Goal: Transaction & Acquisition: Subscribe to service/newsletter

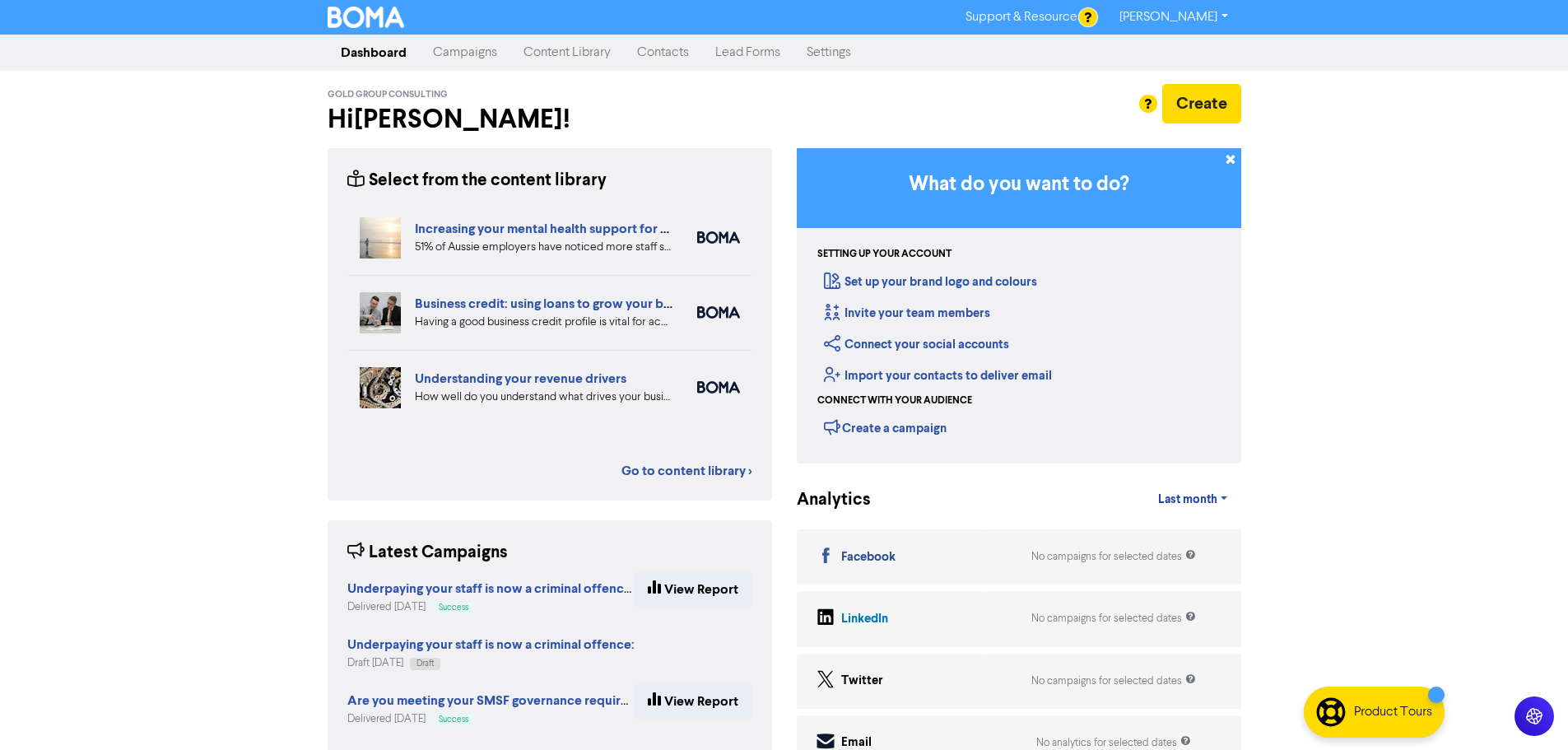
click at [549, 51] on link "Content Library" at bounding box center [567, 52] width 114 height 33
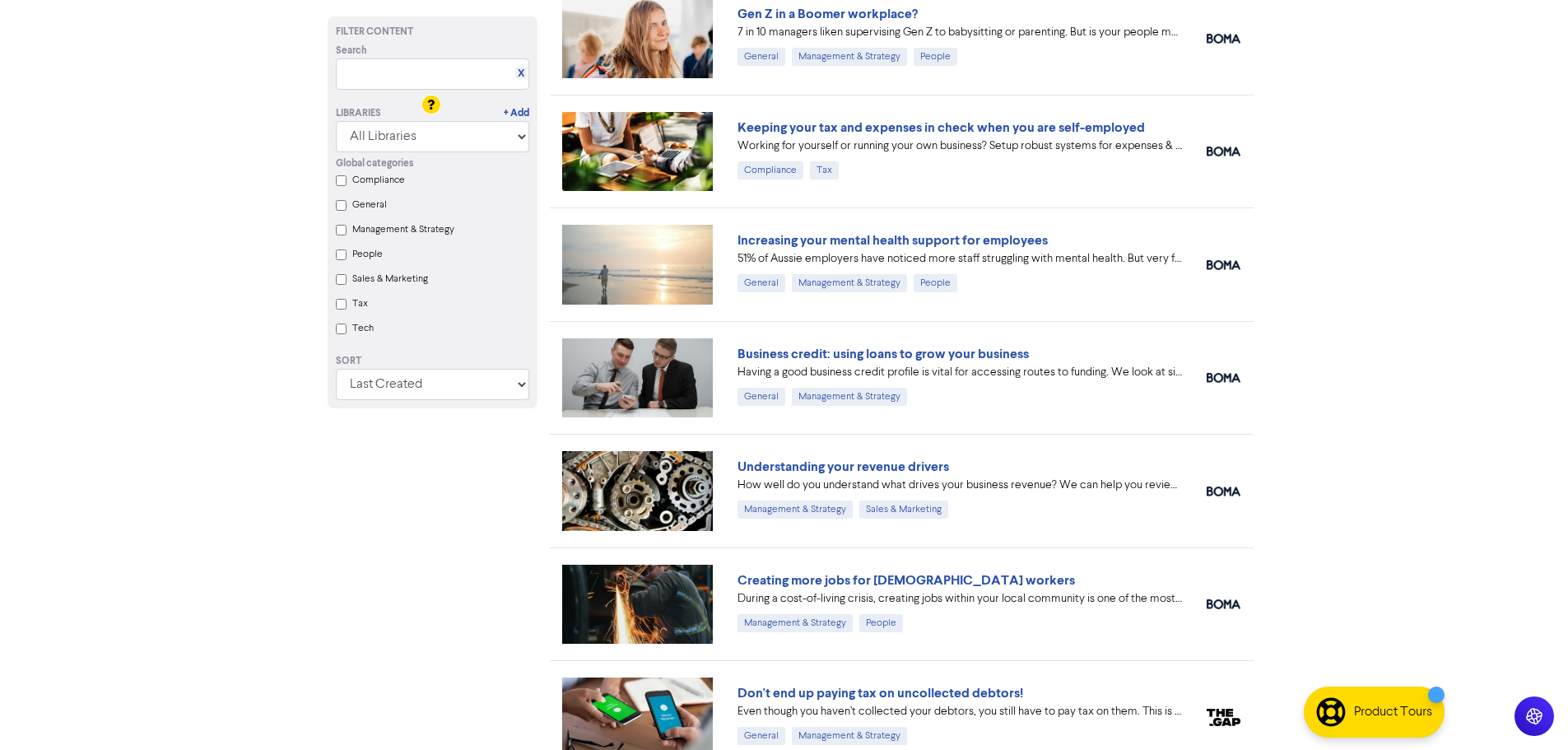
scroll to position [494, 0]
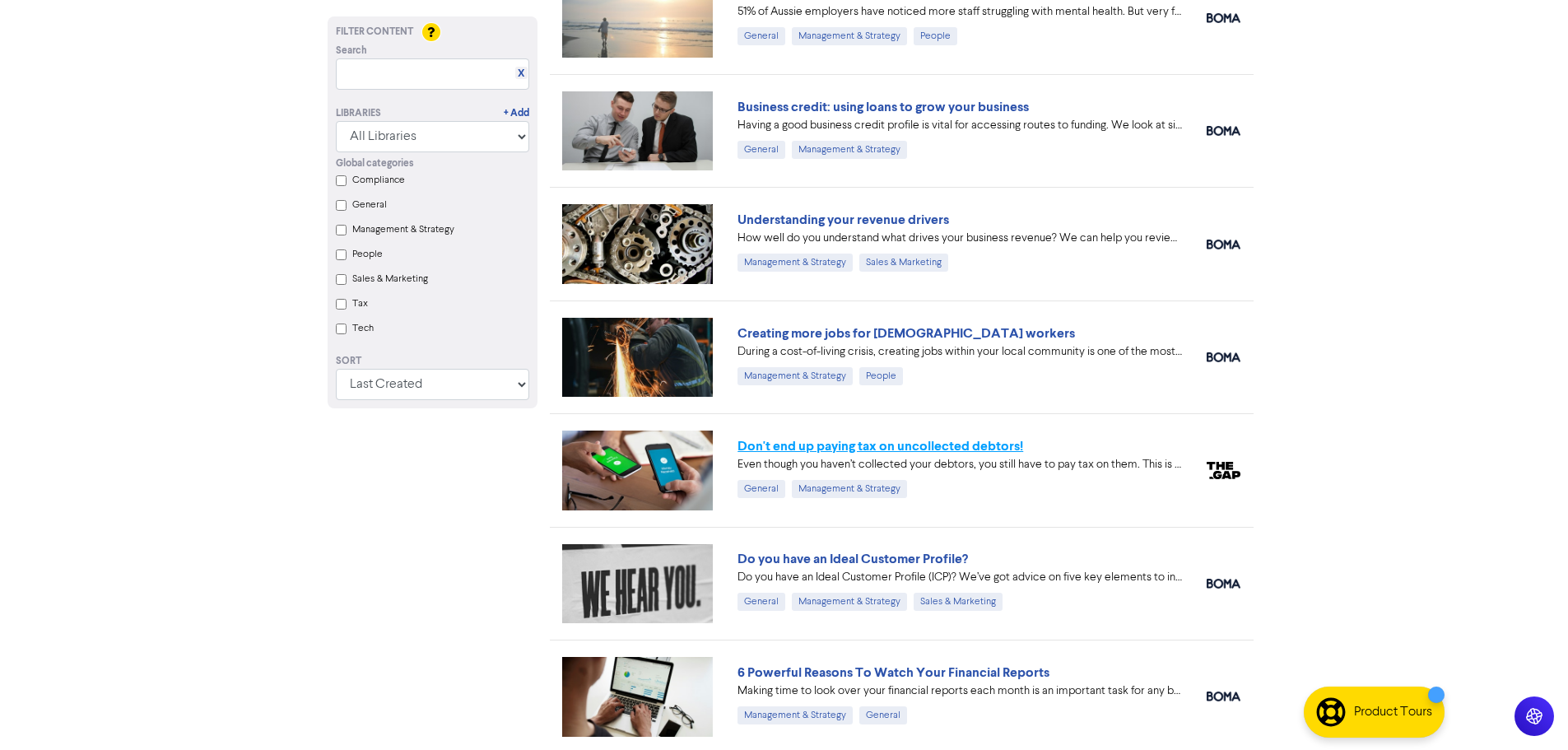
click at [869, 451] on link "Don't end up paying tax on uncollected debtors!" at bounding box center [880, 446] width 285 height 16
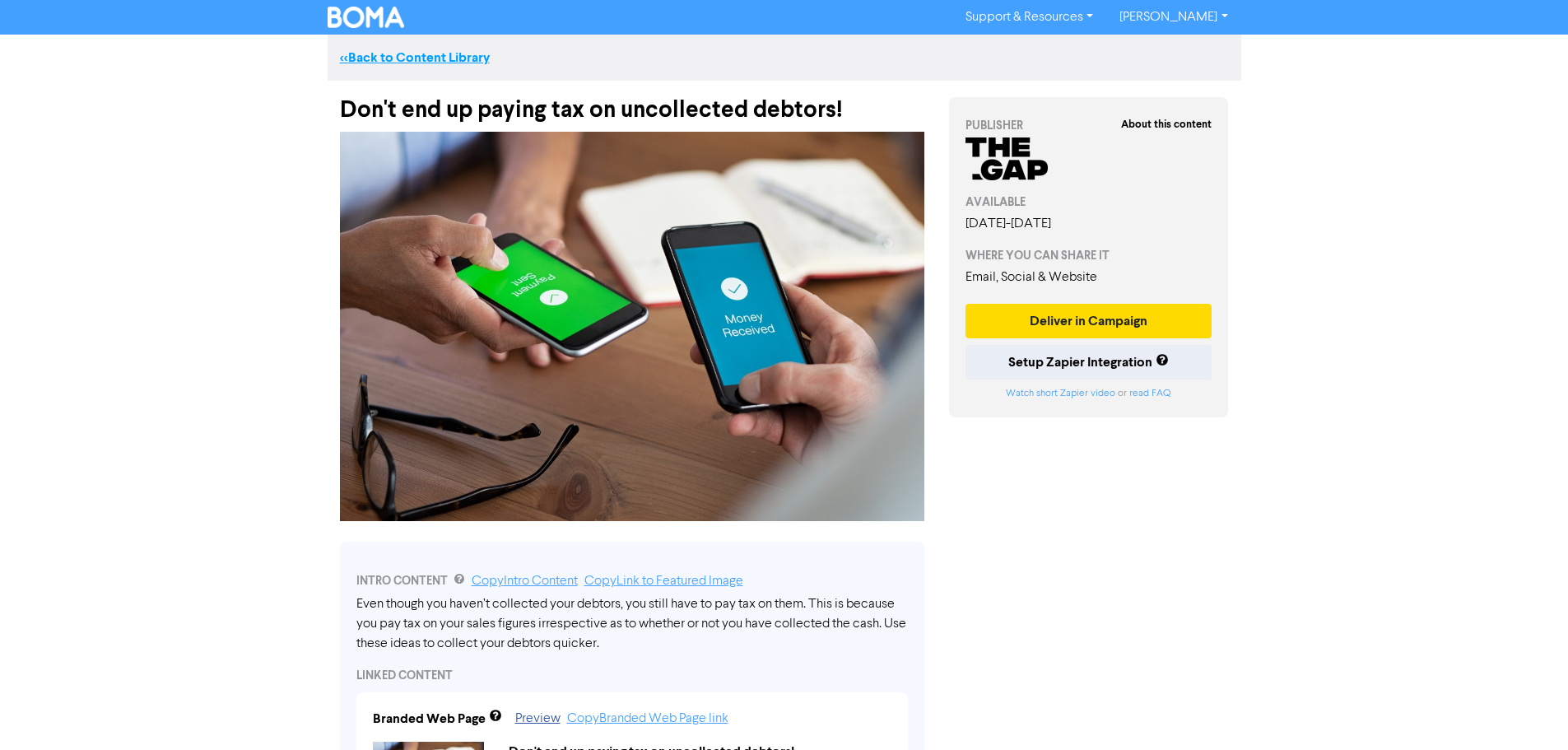
click at [385, 57] on link "<< Back to Content Library" at bounding box center [415, 57] width 150 height 16
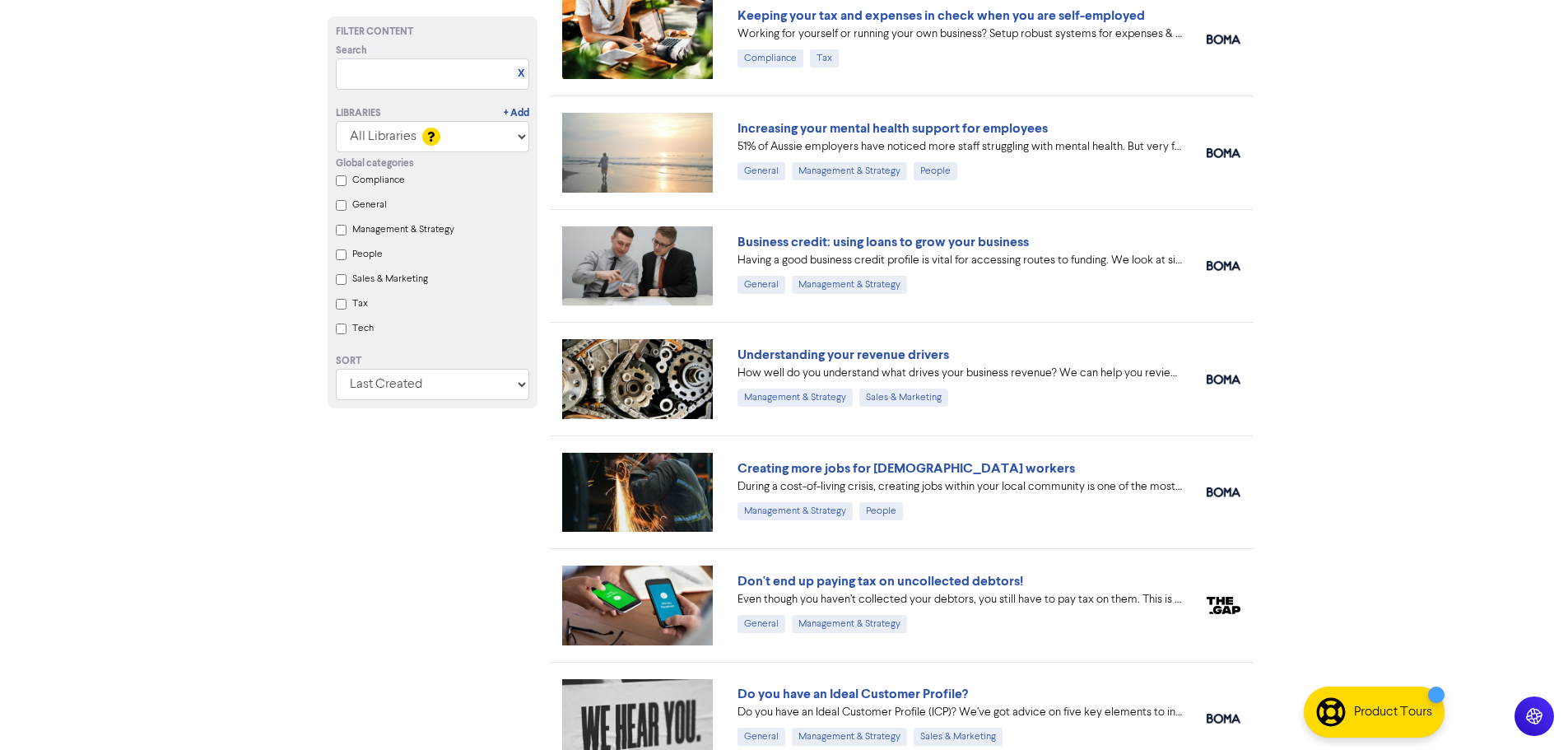
scroll to position [494, 0]
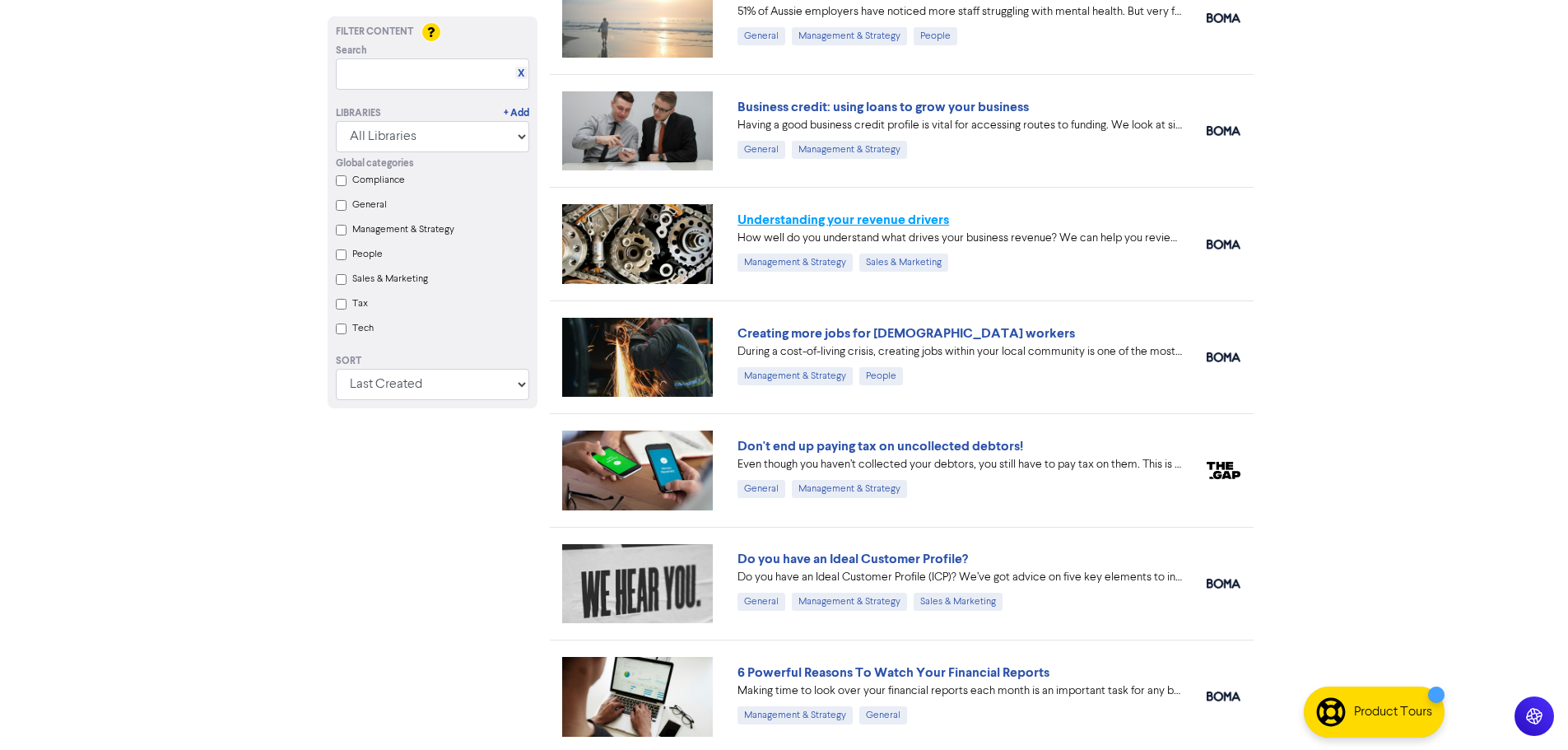
click at [892, 218] on link "Understanding your revenue drivers" at bounding box center [843, 220] width 212 height 16
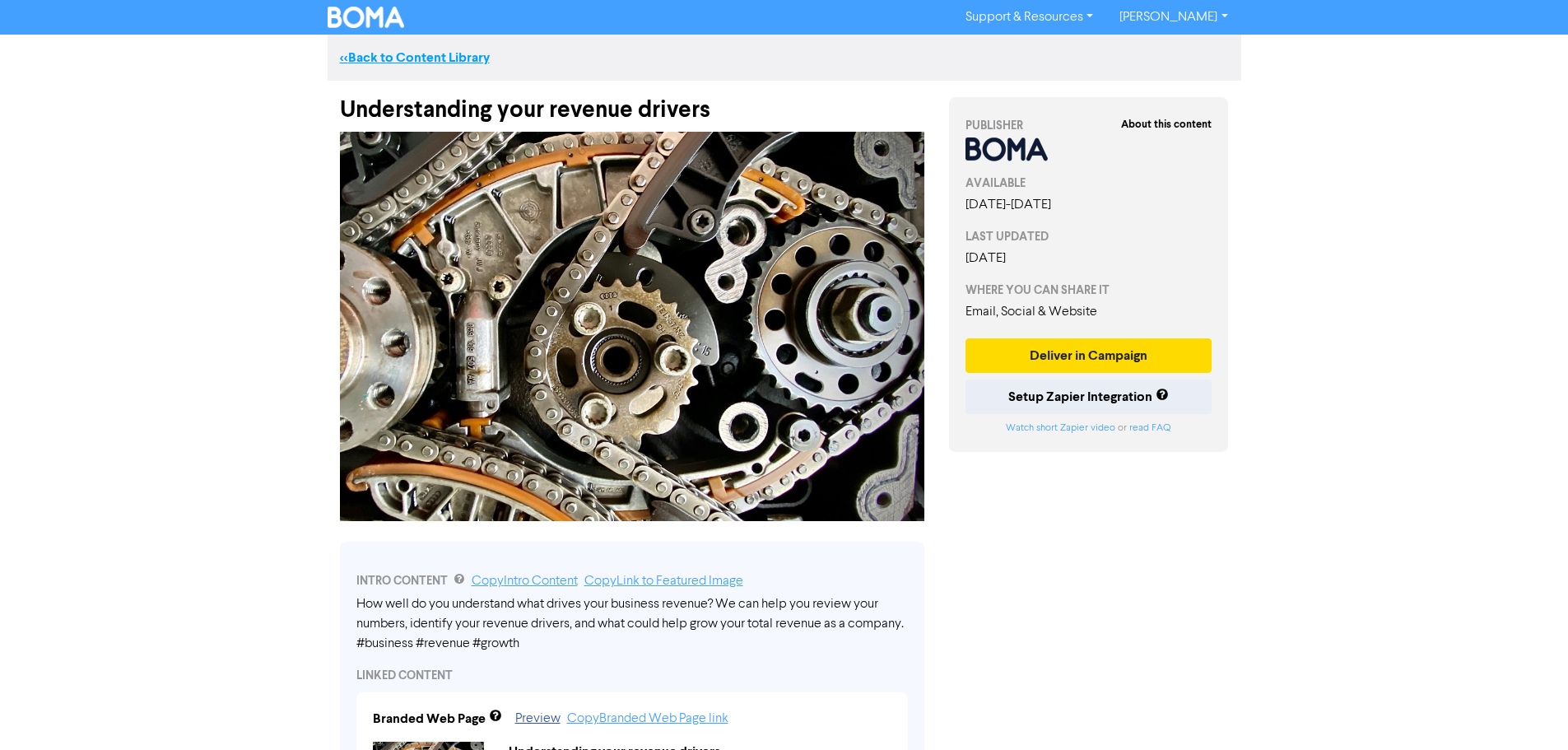
click at [422, 53] on link "<< Back to Content Library" at bounding box center [415, 57] width 150 height 16
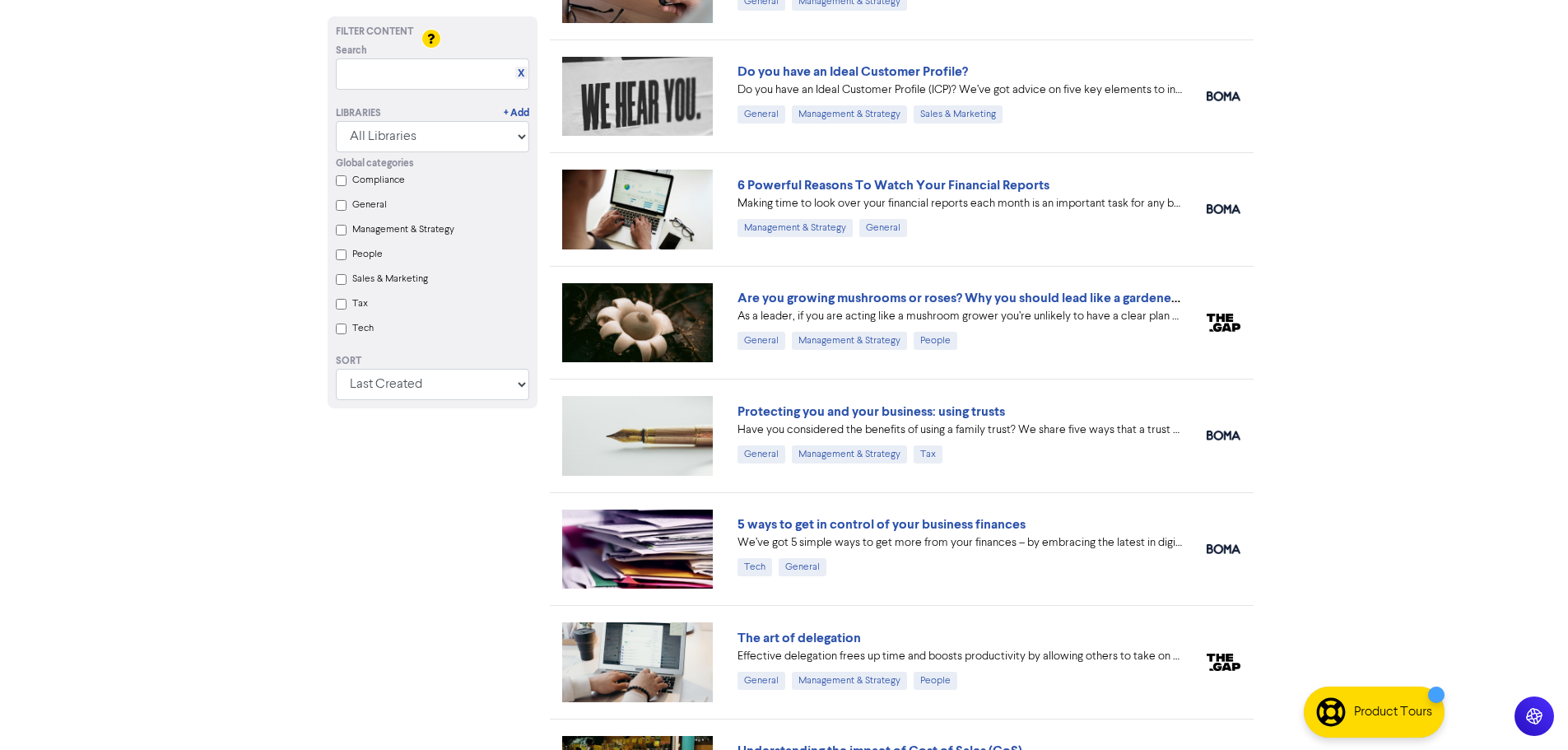
scroll to position [988, 0]
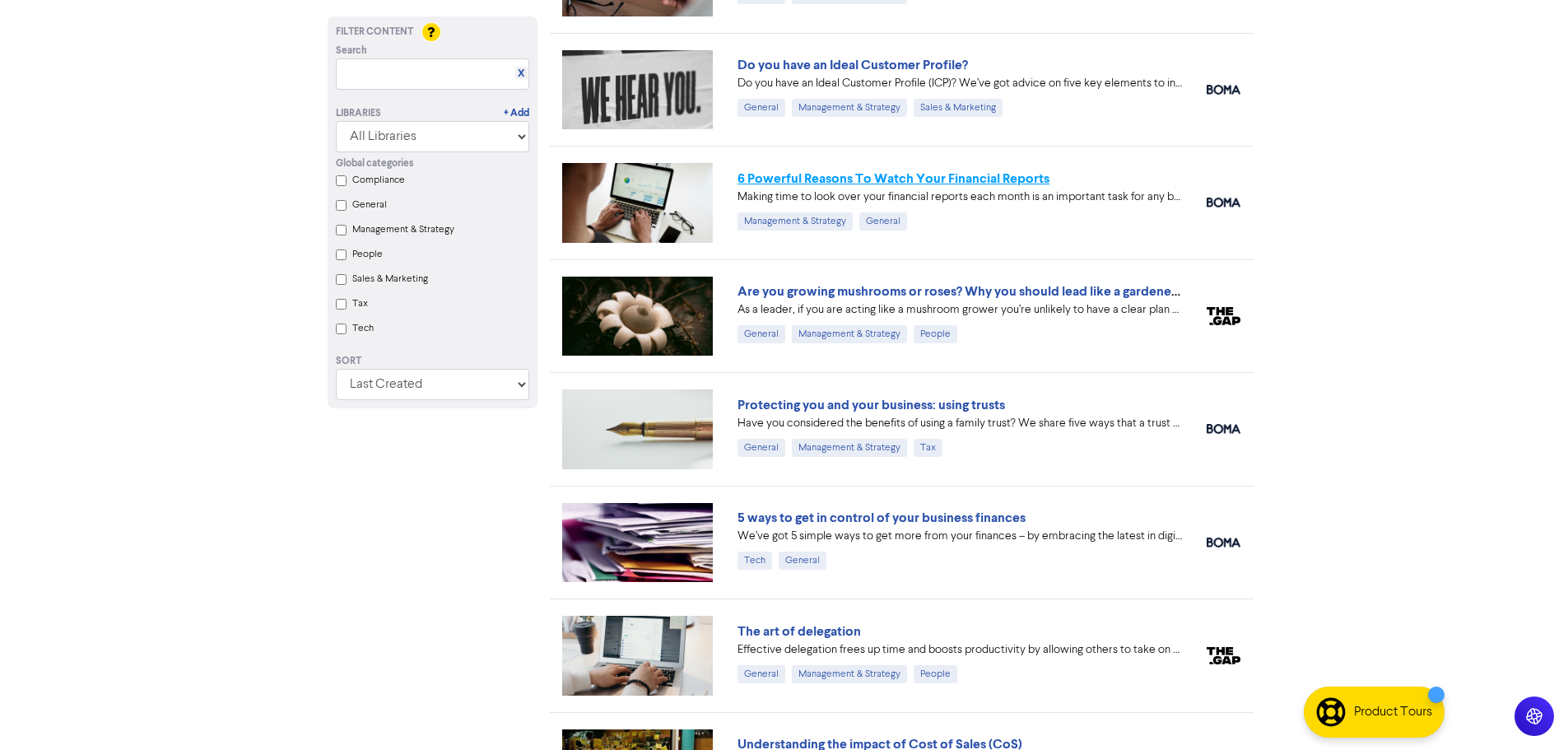
click at [811, 177] on link "6 Powerful Reasons To Watch Your Financial Reports" at bounding box center [893, 178] width 312 height 16
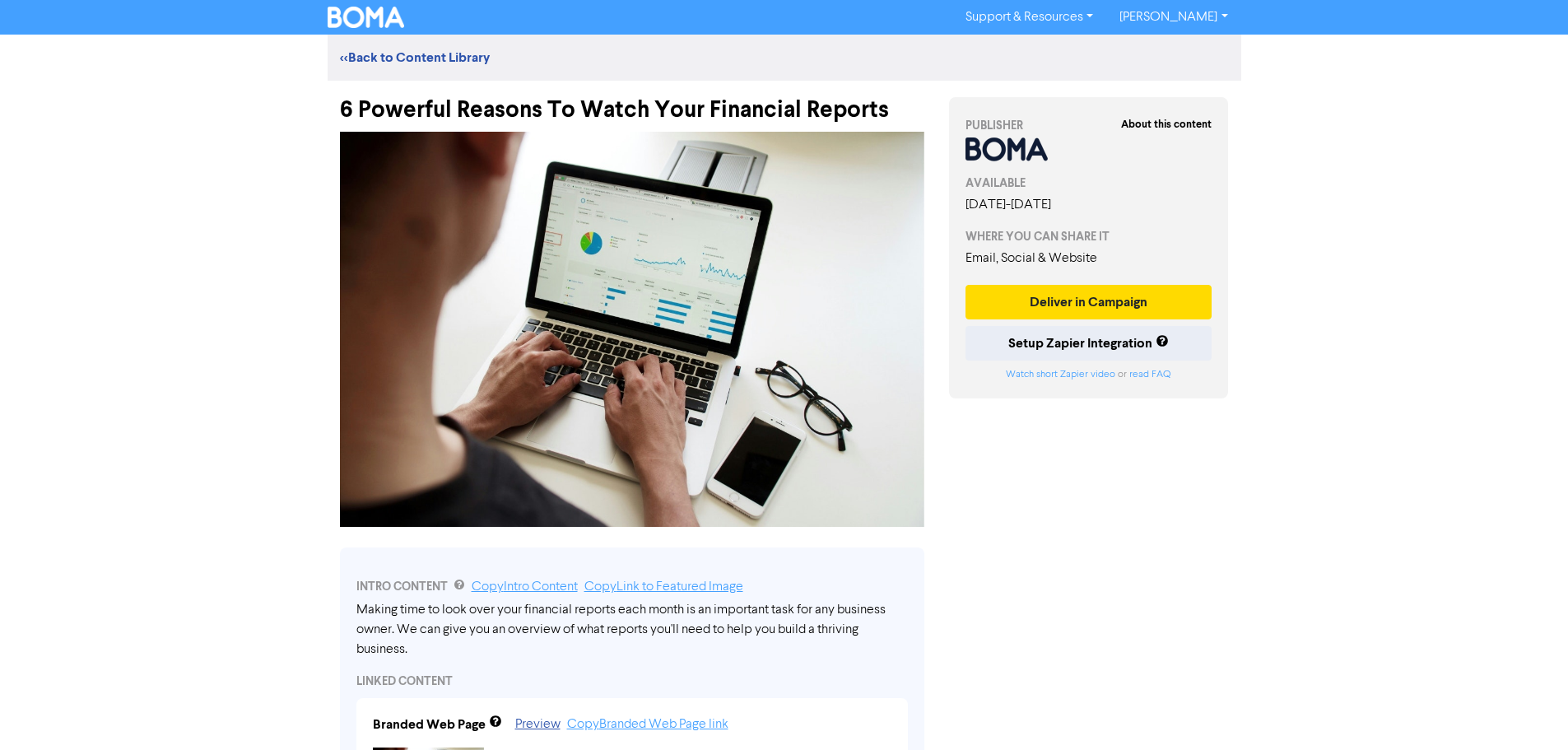
click at [341, 105] on div "6 Powerful Reasons To Watch Your Financial Reports" at bounding box center [632, 102] width 609 height 43
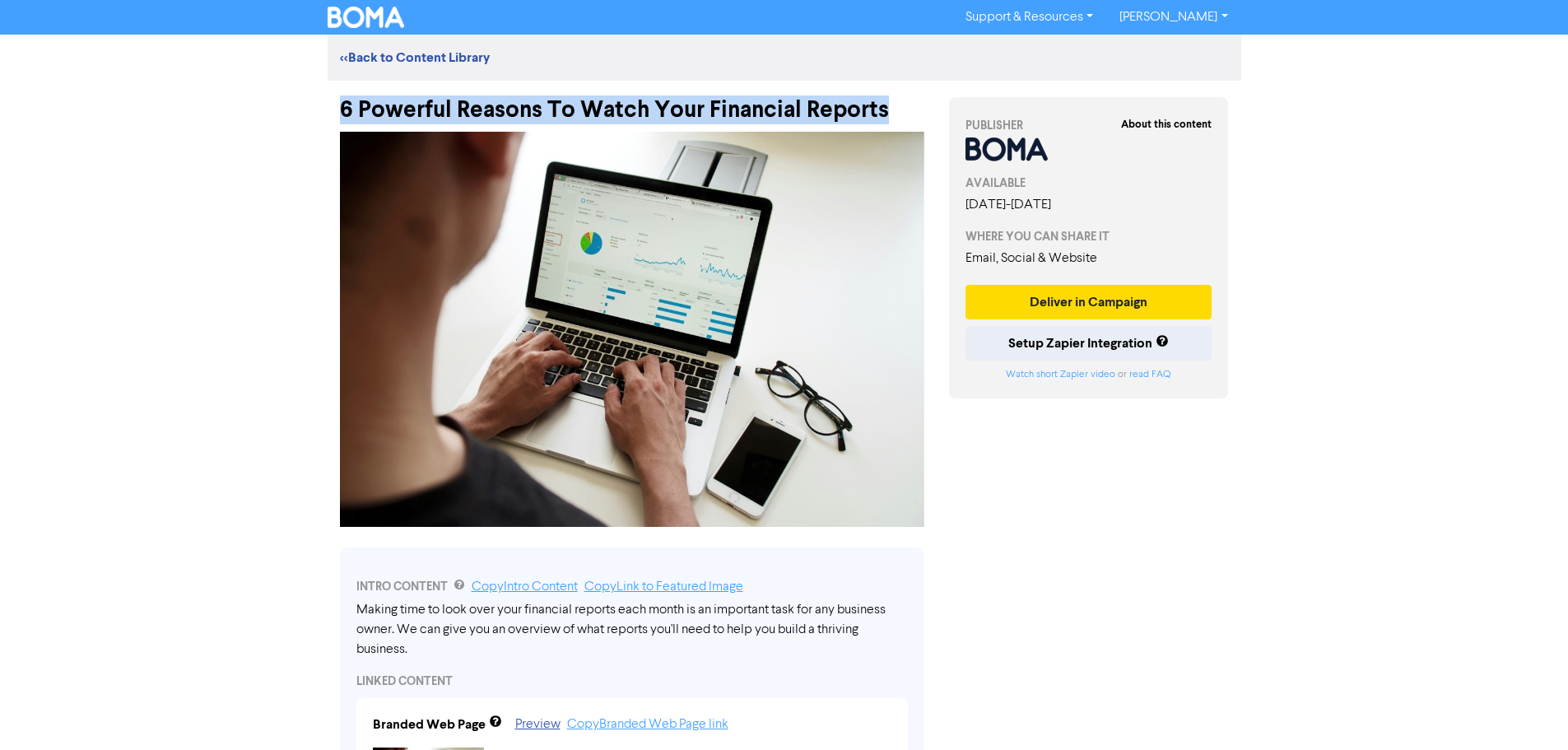
drag, startPoint x: 342, startPoint y: 105, endPoint x: 893, endPoint y: 102, distance: 551.0
click at [893, 102] on div "6 Powerful Reasons To Watch Your Financial Reports" at bounding box center [632, 102] width 584 height 43
copy div "6 Powerful Reasons To Watch Your Financial Reports"
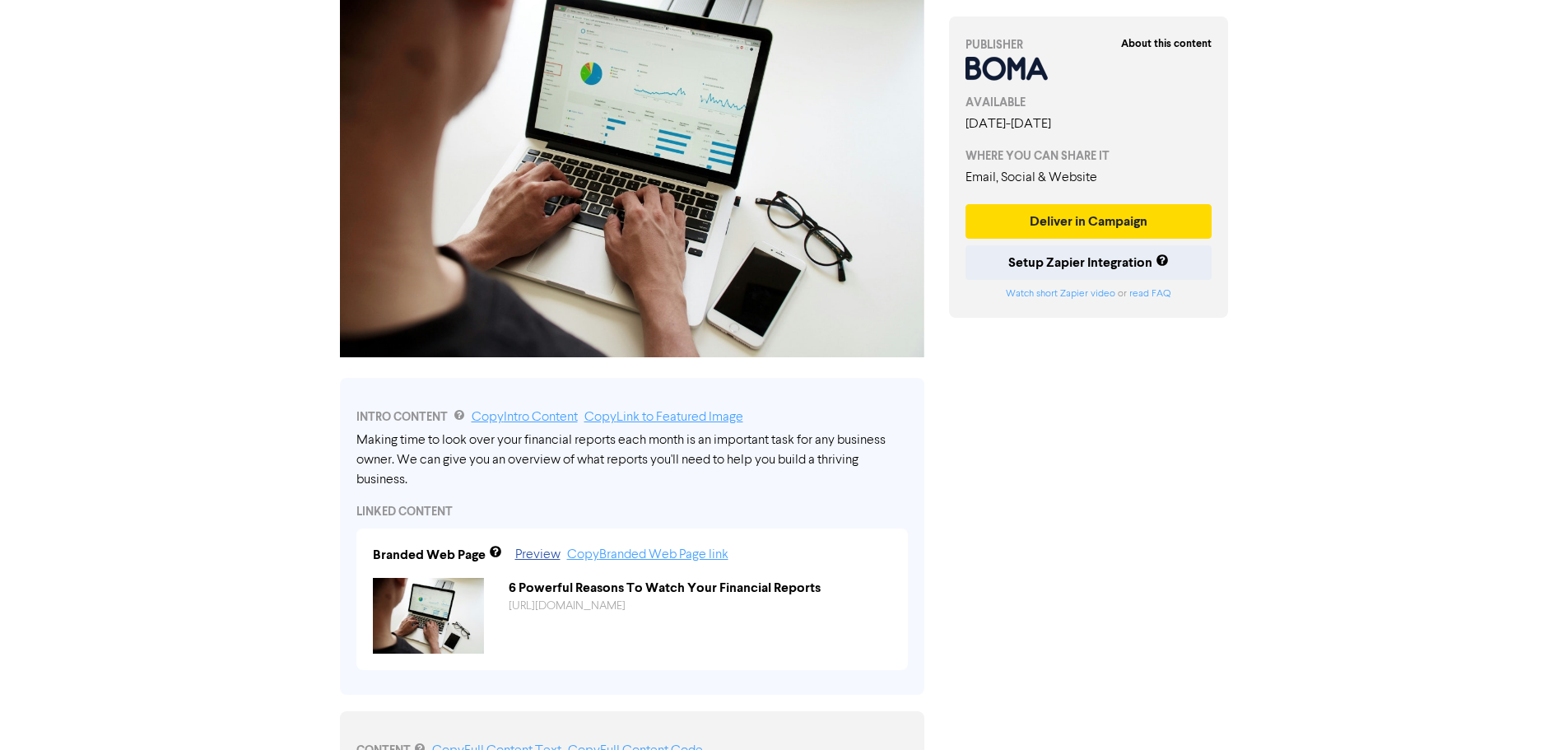
scroll to position [247, 0]
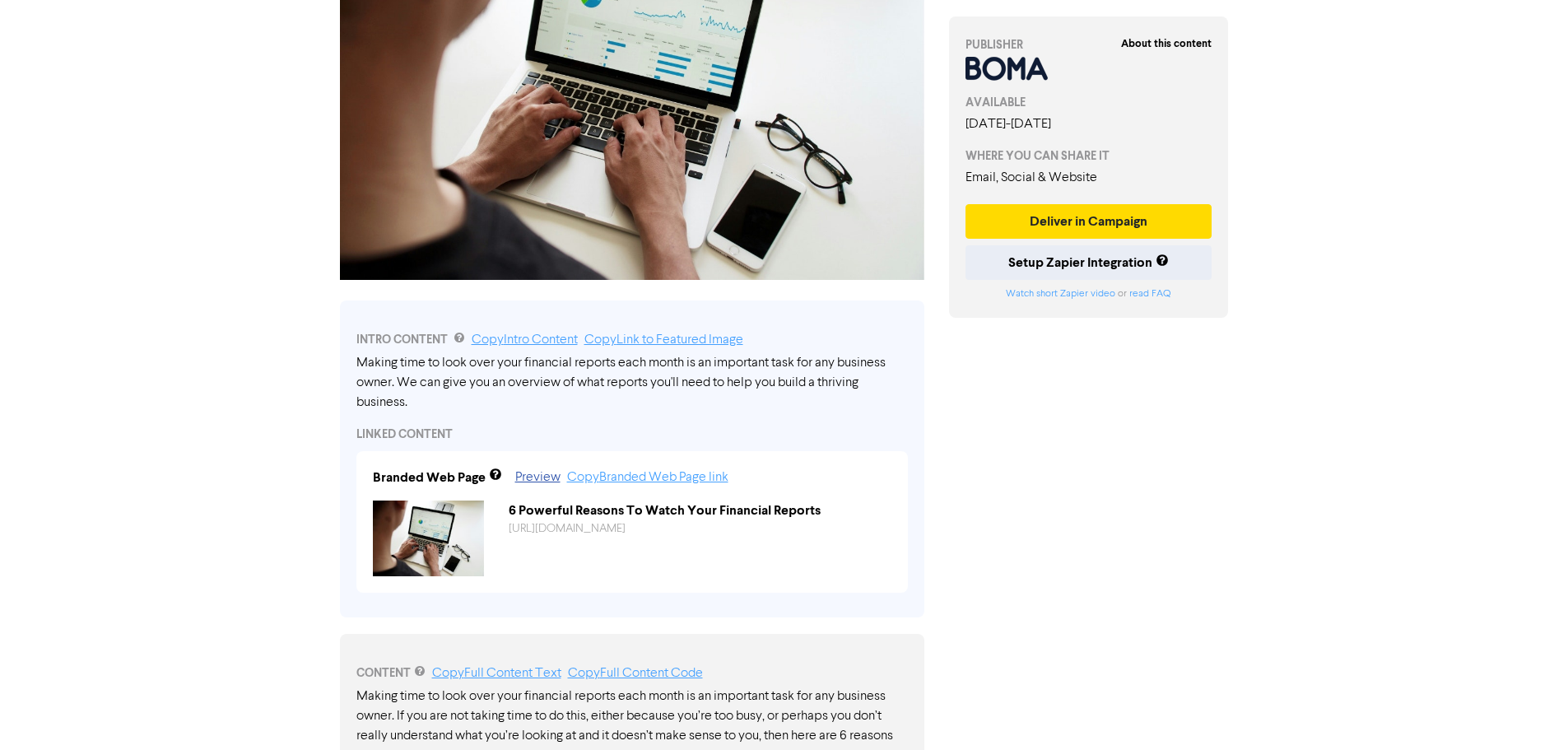
click at [386, 370] on div "Making time to look over your financial reports each month is an important task…" at bounding box center [632, 383] width 551 height 59
click at [354, 366] on div "INTRO CONTENT Copy Intro Content Copy Link to Featured Image Making time to loo…" at bounding box center [632, 458] width 584 height 317
click at [503, 340] on link "Copy Intro Content" at bounding box center [525, 340] width 106 height 13
click at [531, 338] on link "Copy Intro Content" at bounding box center [525, 340] width 106 height 13
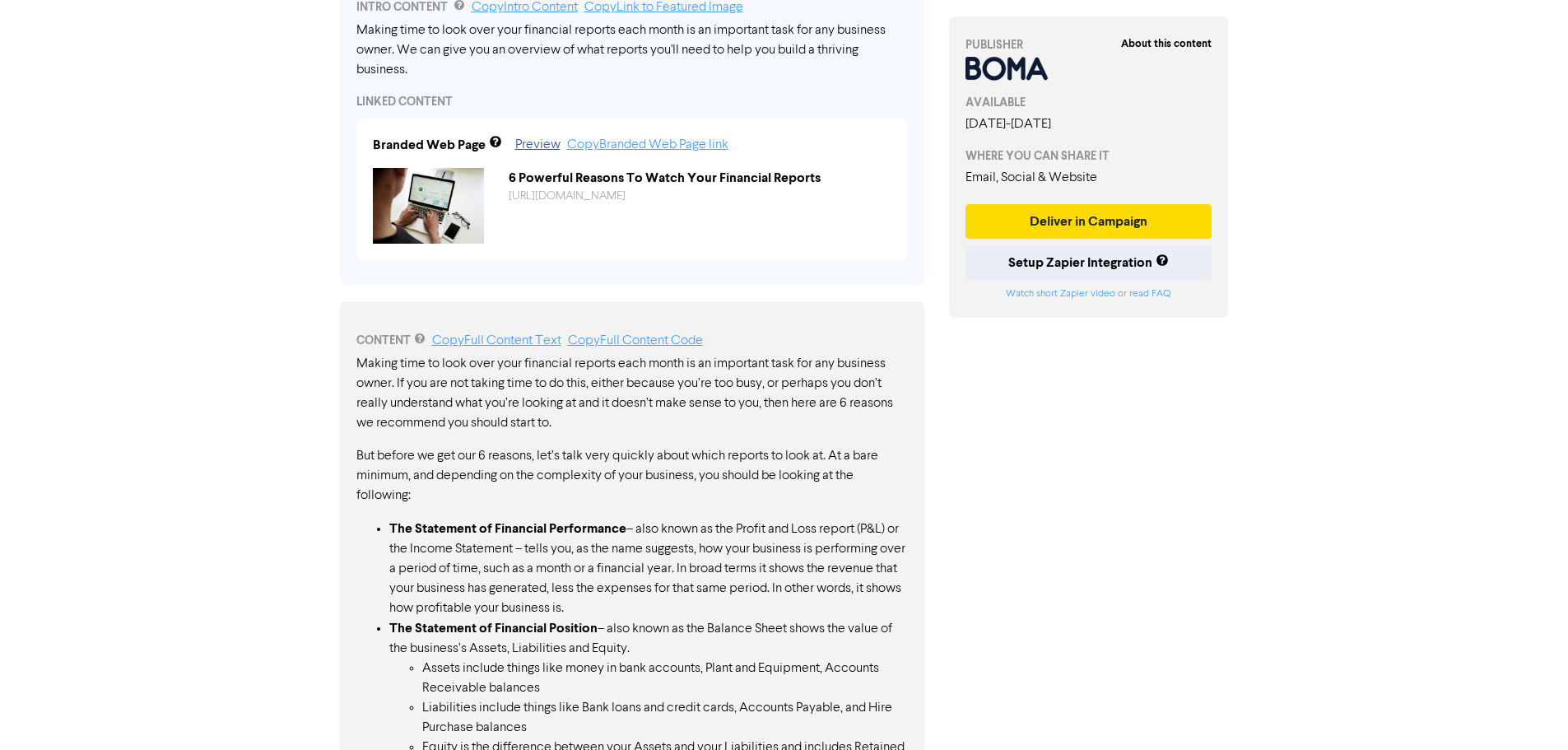
scroll to position [659, 0]
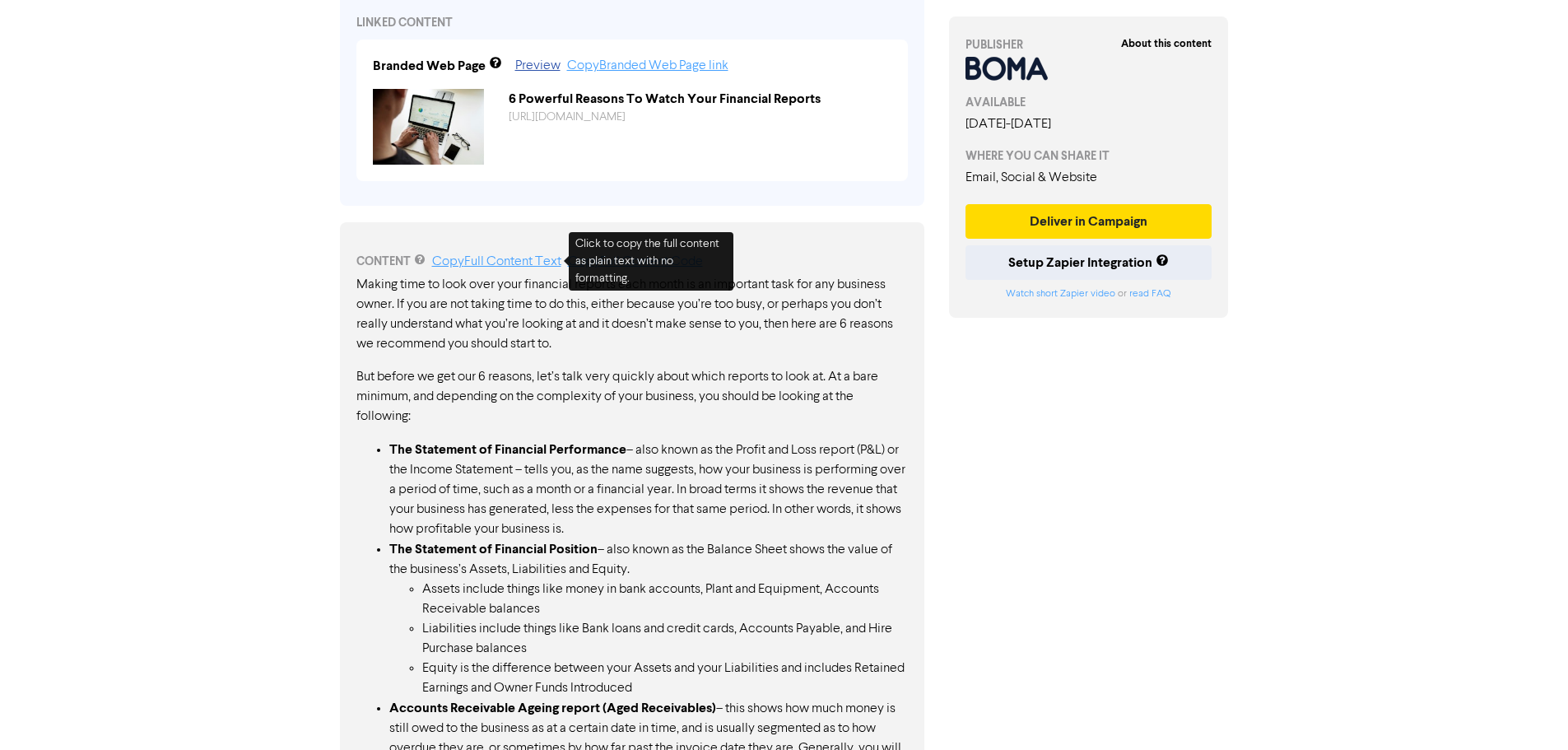
click at [522, 263] on link "Copy Full Content Text" at bounding box center [497, 261] width 129 height 13
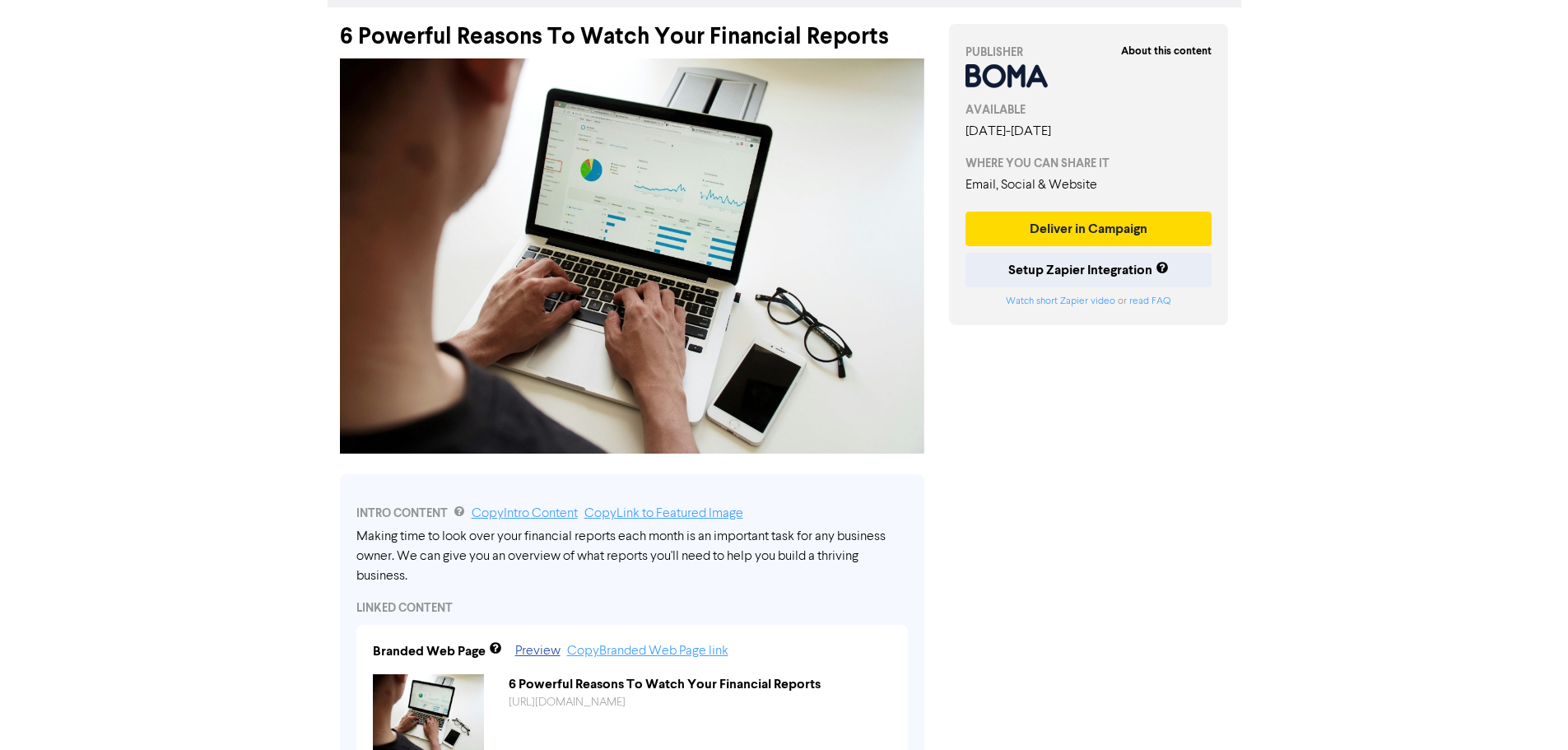
scroll to position [0, 0]
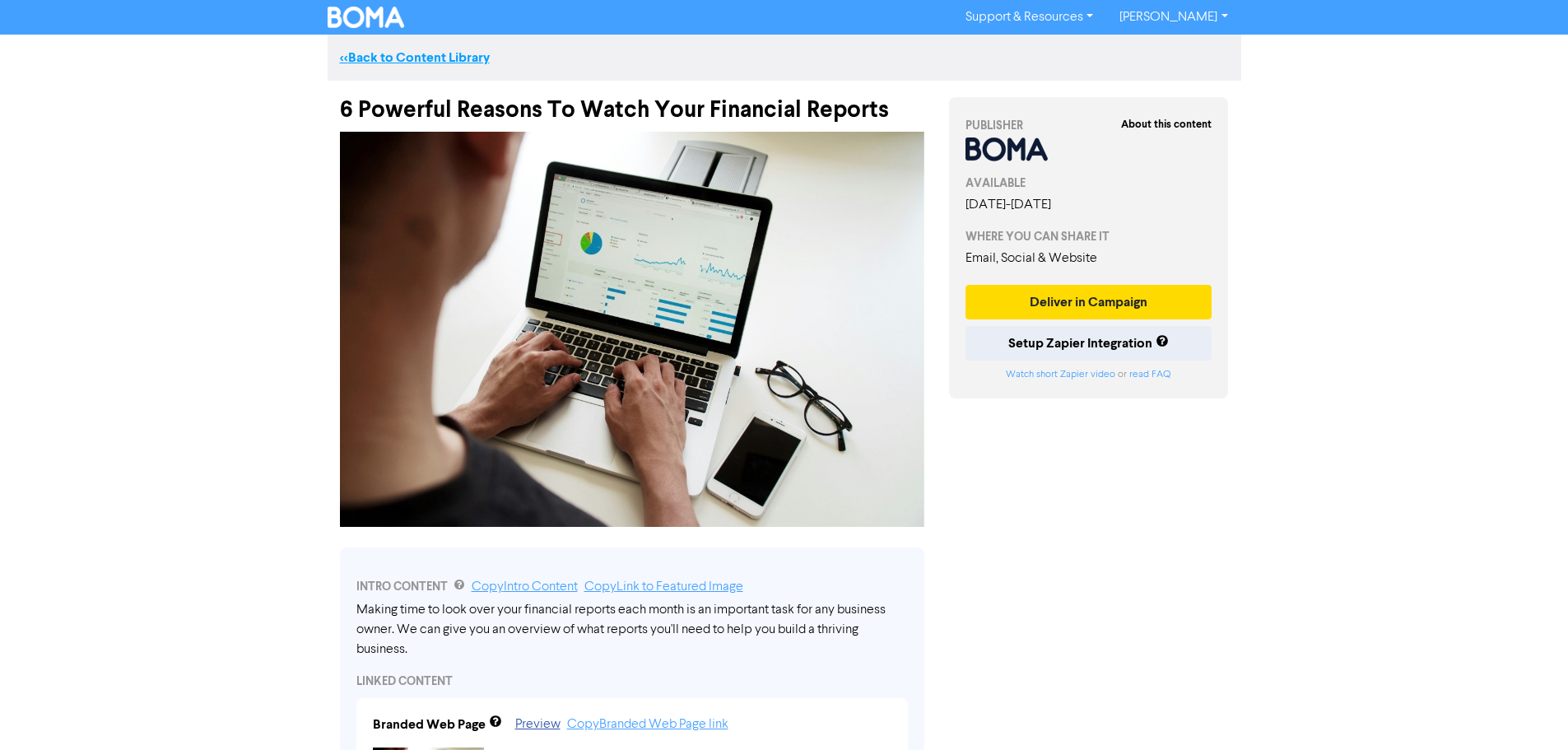
click at [405, 56] on link "<< Back to Content Library" at bounding box center [415, 57] width 150 height 16
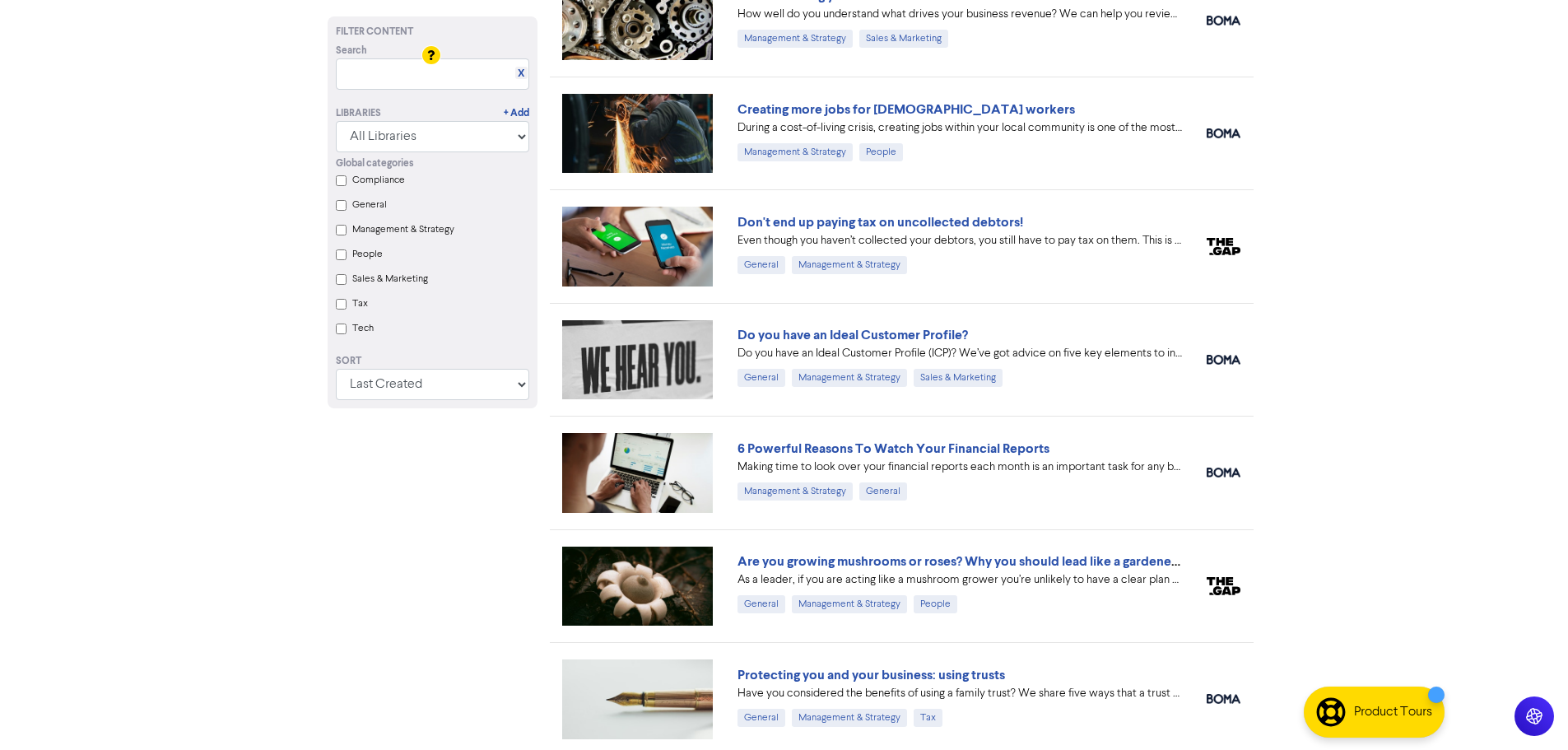
scroll to position [740, 0]
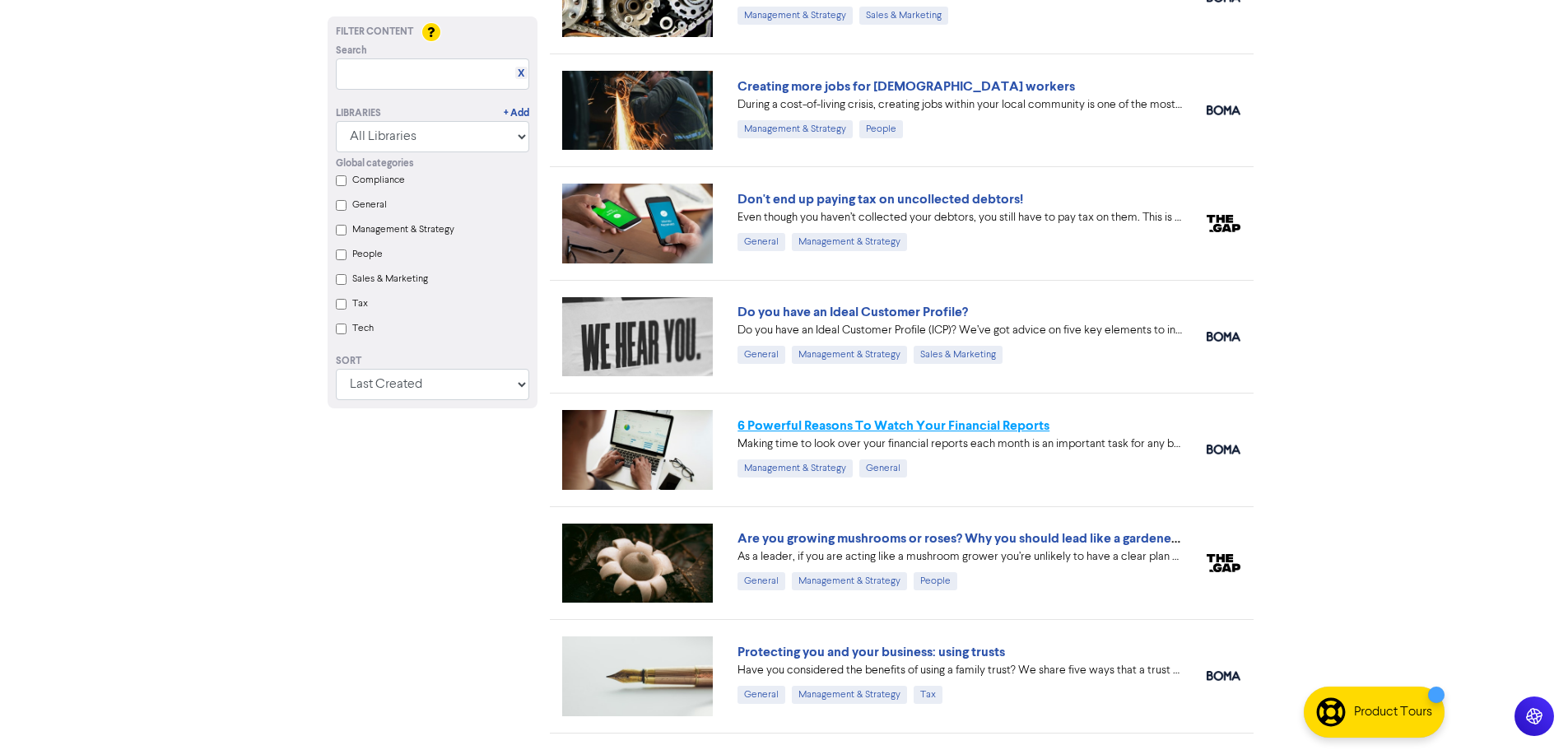
click at [824, 423] on link "6 Powerful Reasons To Watch Your Financial Reports" at bounding box center [893, 425] width 312 height 16
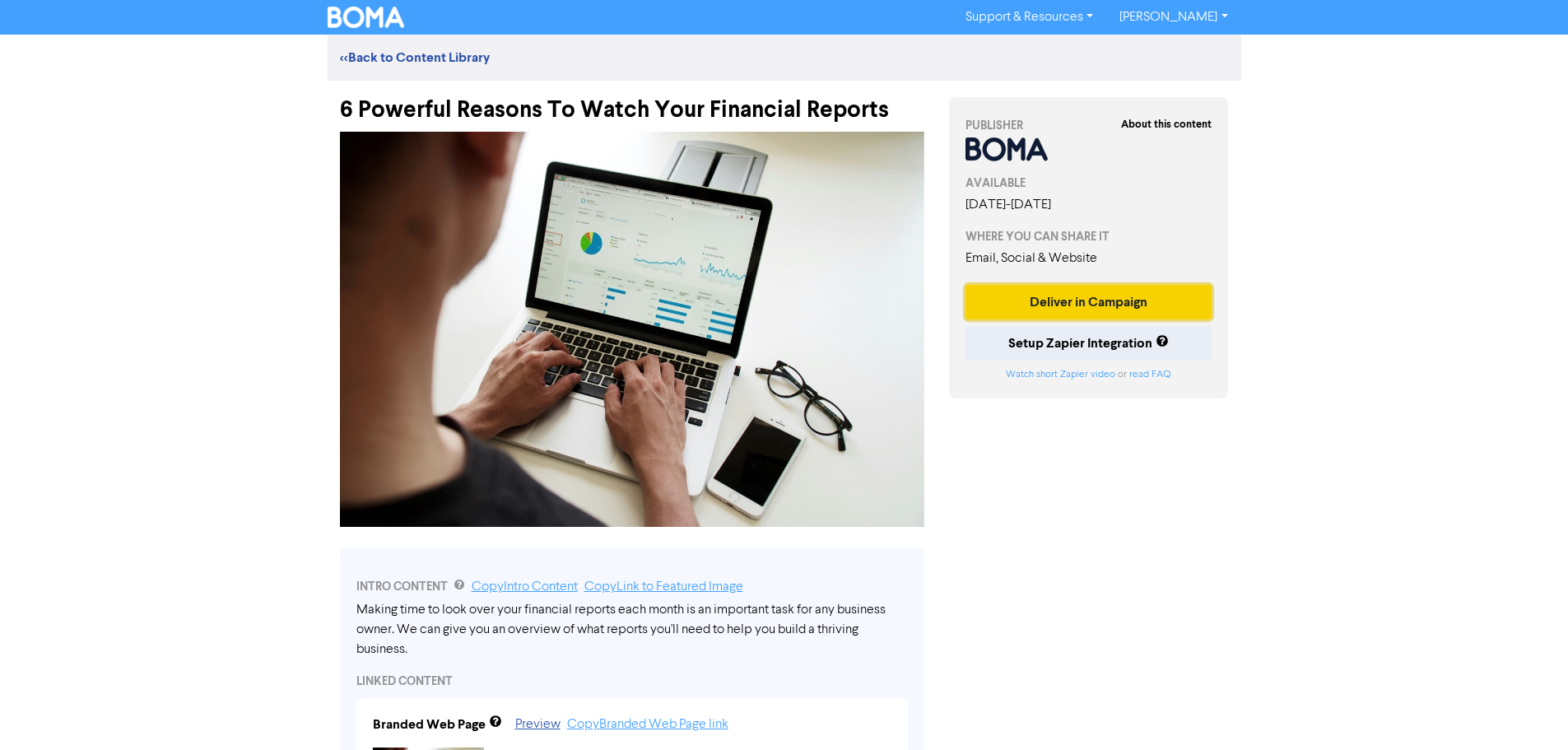
click at [1102, 304] on button "Deliver in Campaign" at bounding box center [1089, 302] width 247 height 34
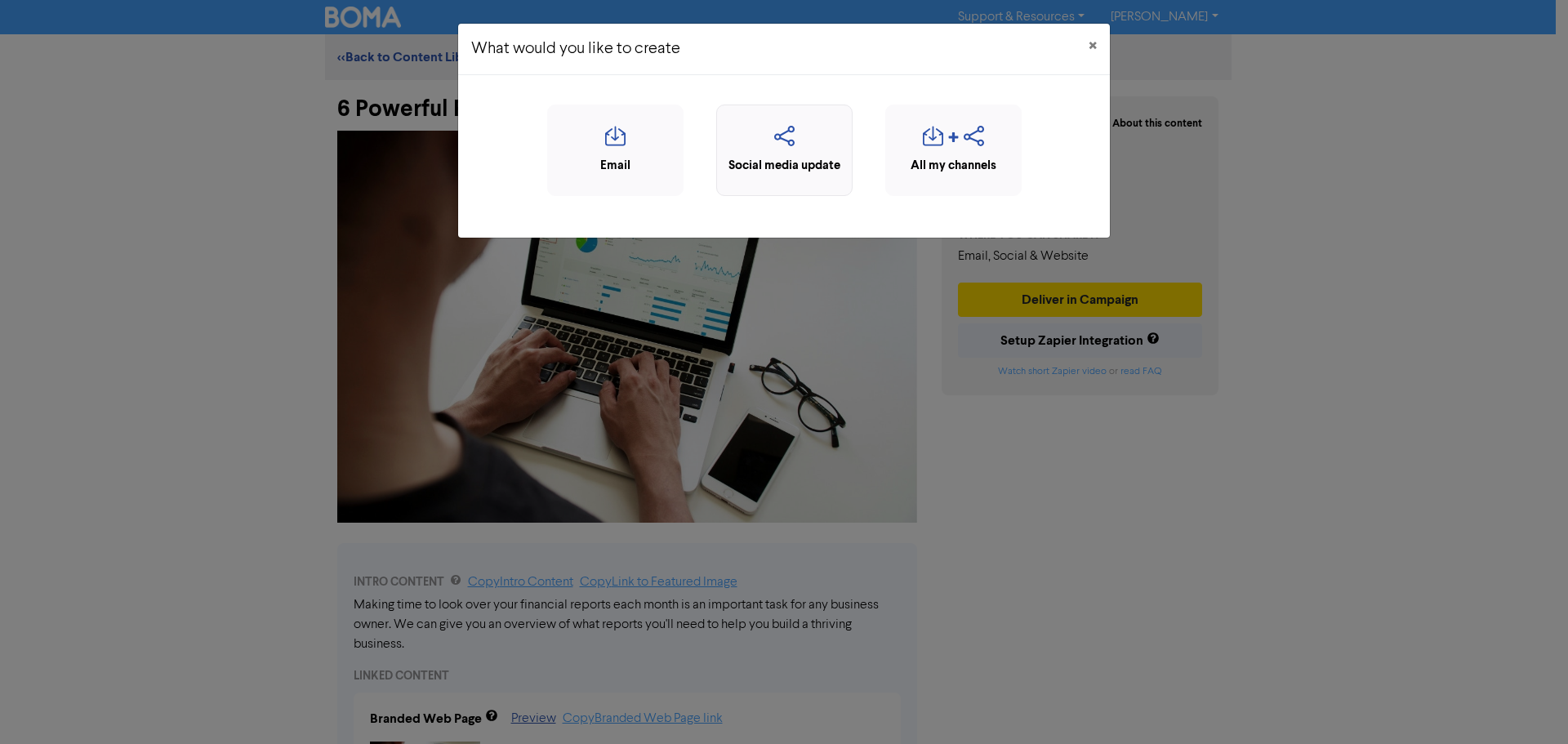
click at [787, 143] on icon "button" at bounding box center [784, 141] width 119 height 31
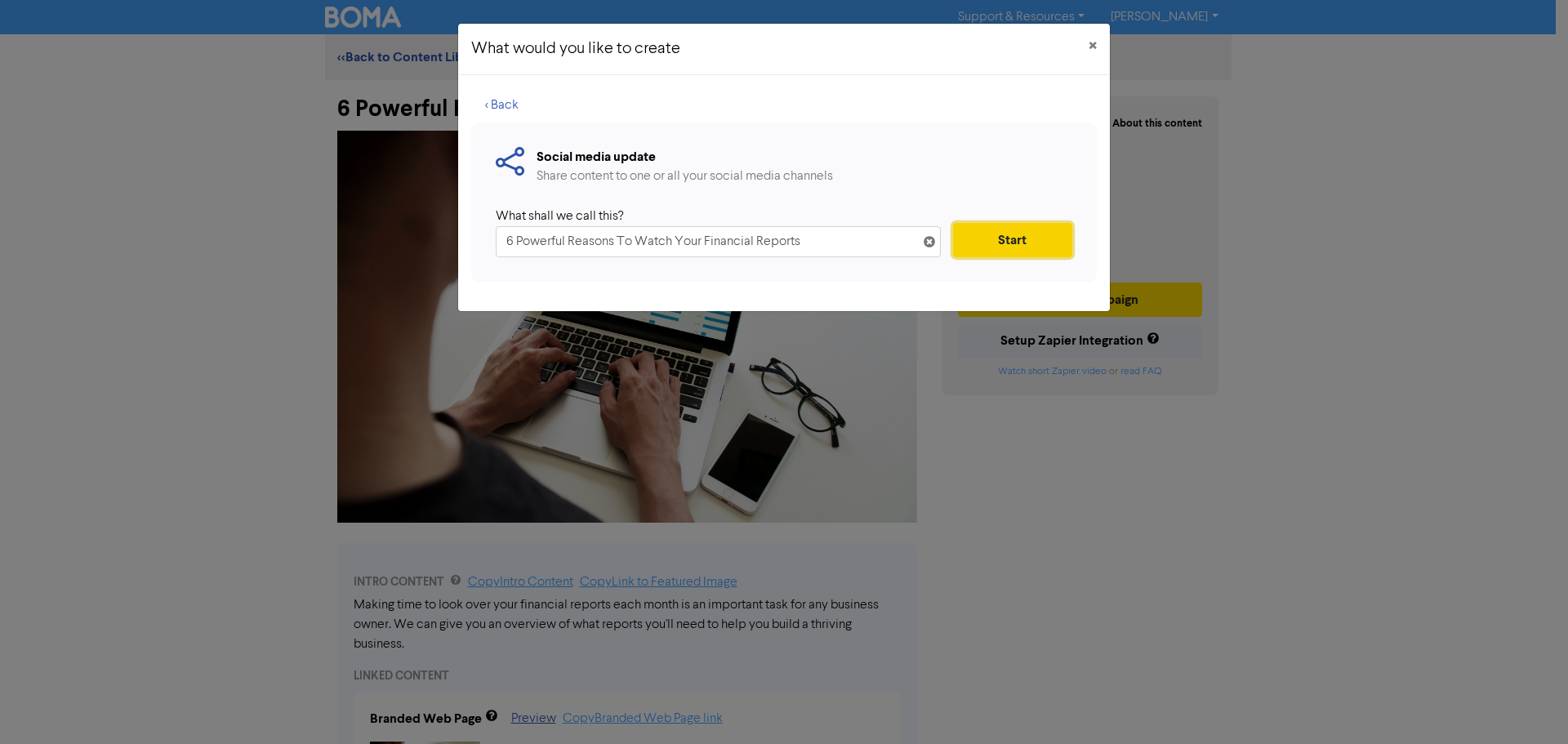
click at [990, 240] on button "Start" at bounding box center [1013, 240] width 119 height 34
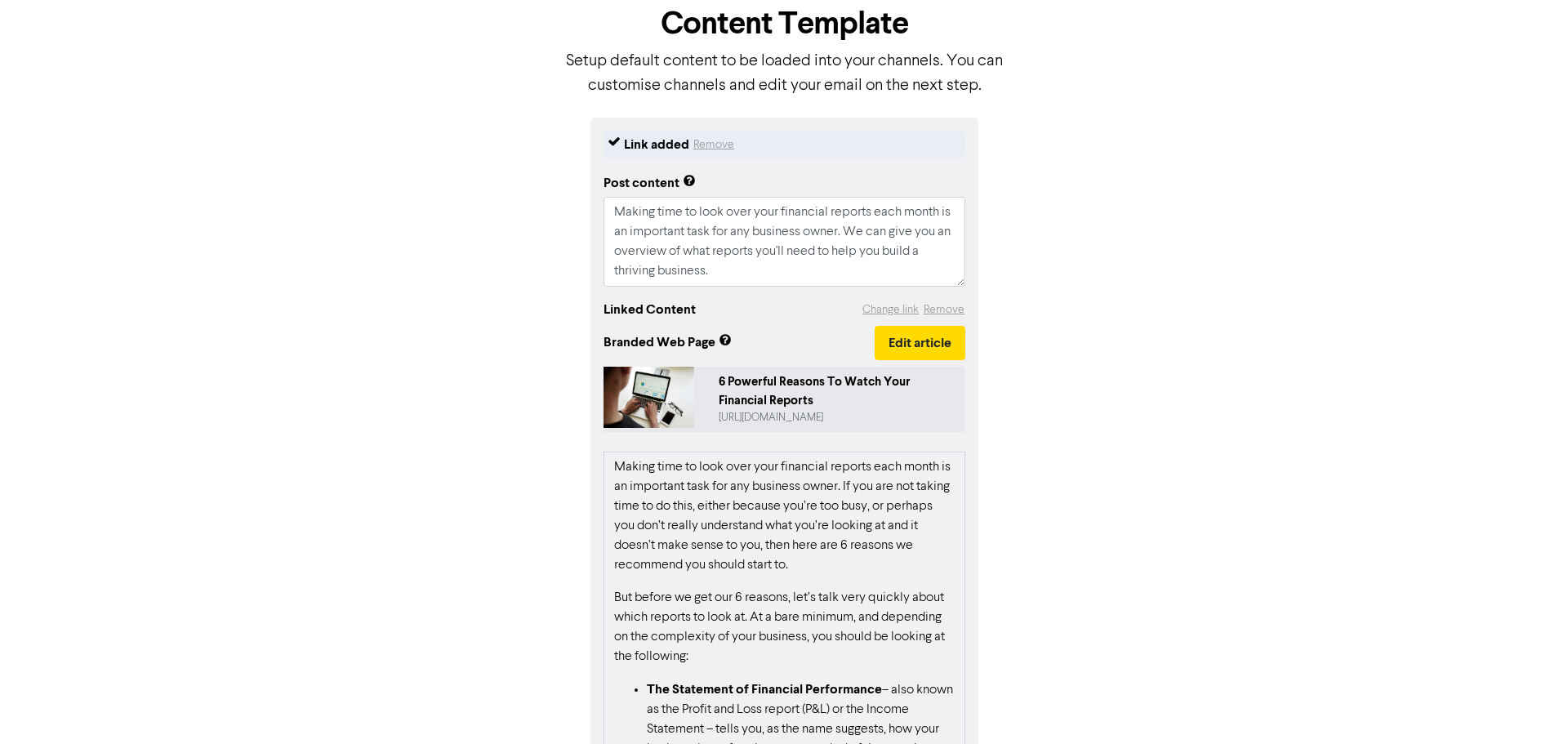
scroll to position [209, 0]
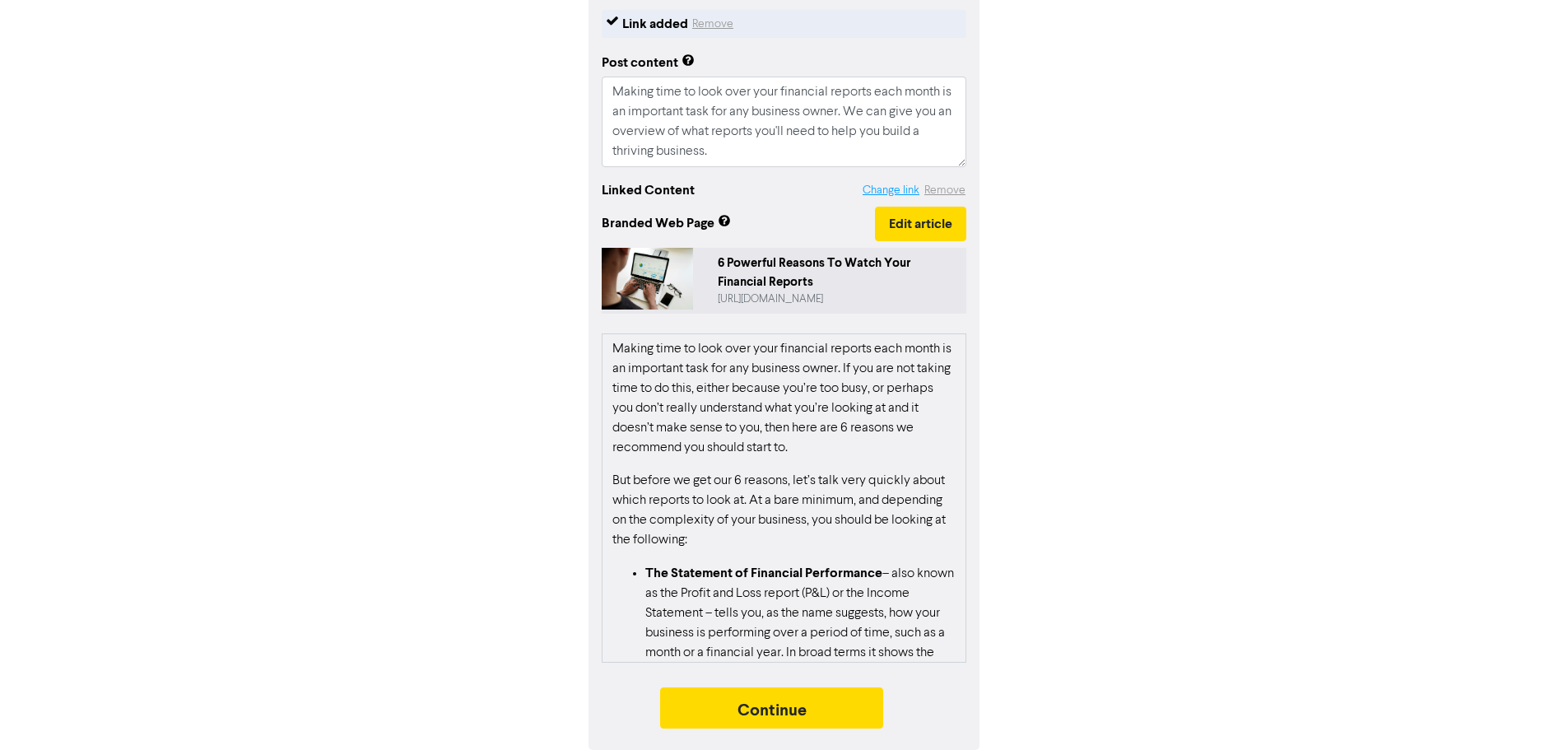
click at [898, 191] on button "Change link" at bounding box center [890, 191] width 58 height 19
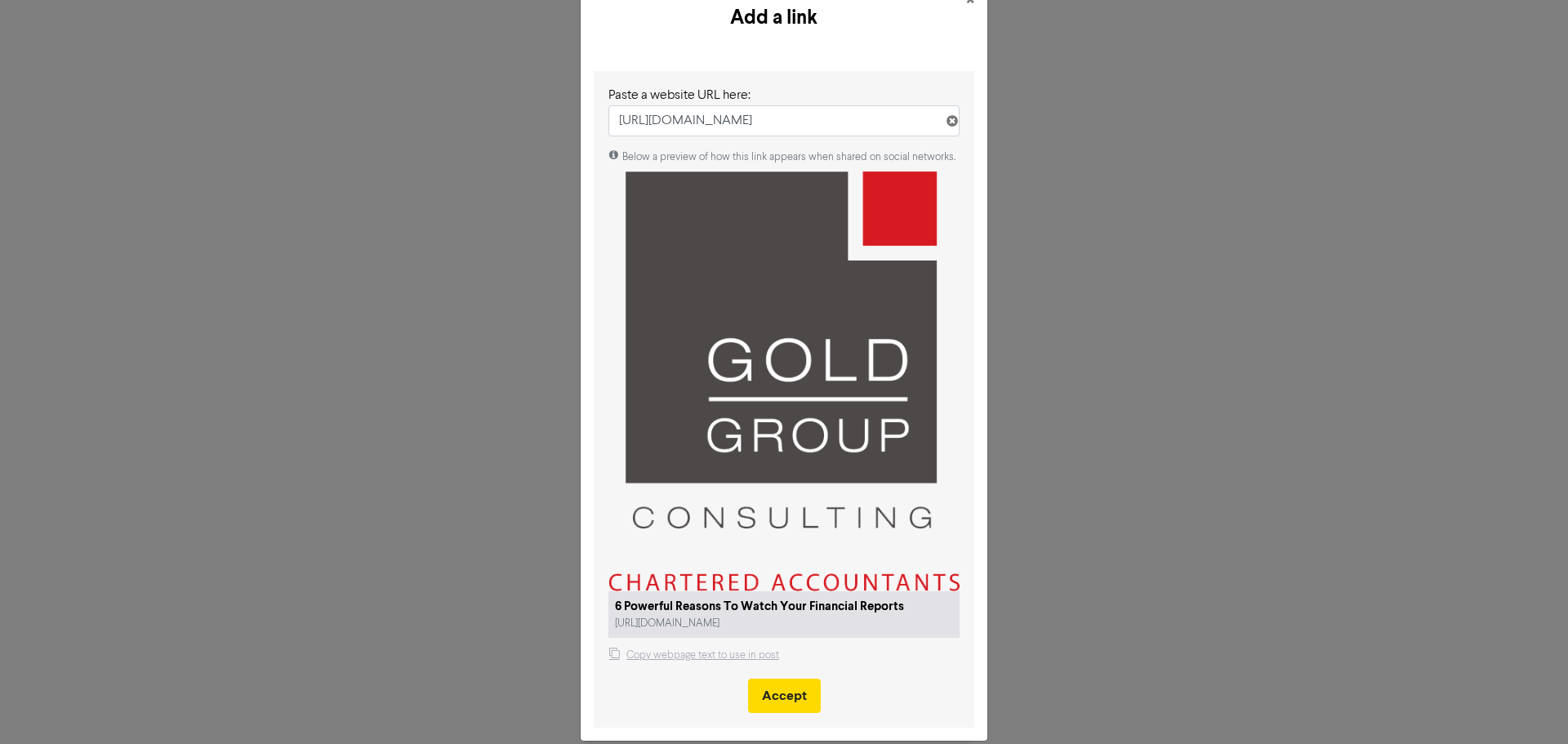
scroll to position [67, 0]
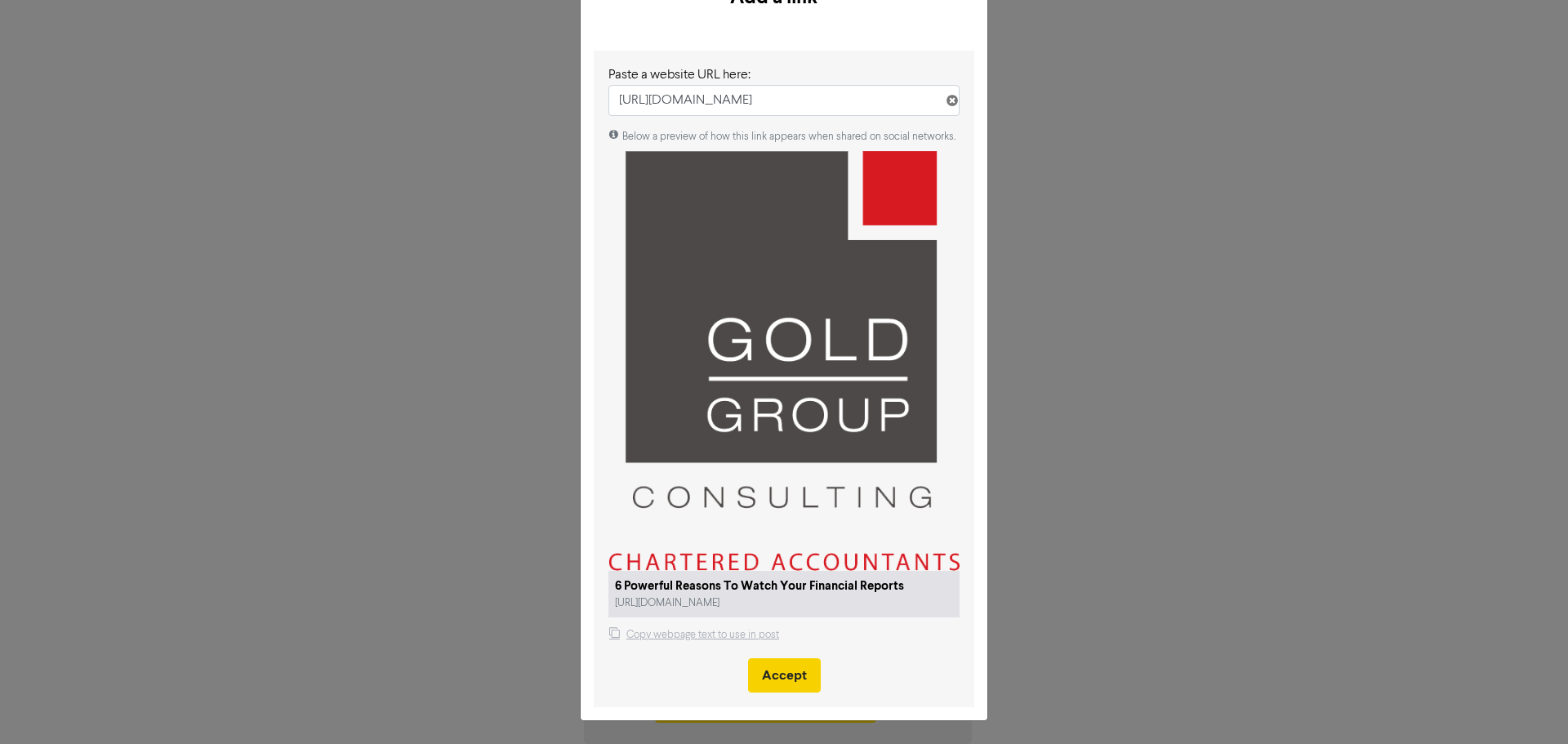
type input "[URL][DOMAIN_NAME]"
click at [772, 673] on button "Accept" at bounding box center [784, 675] width 73 height 34
type textarea "x"
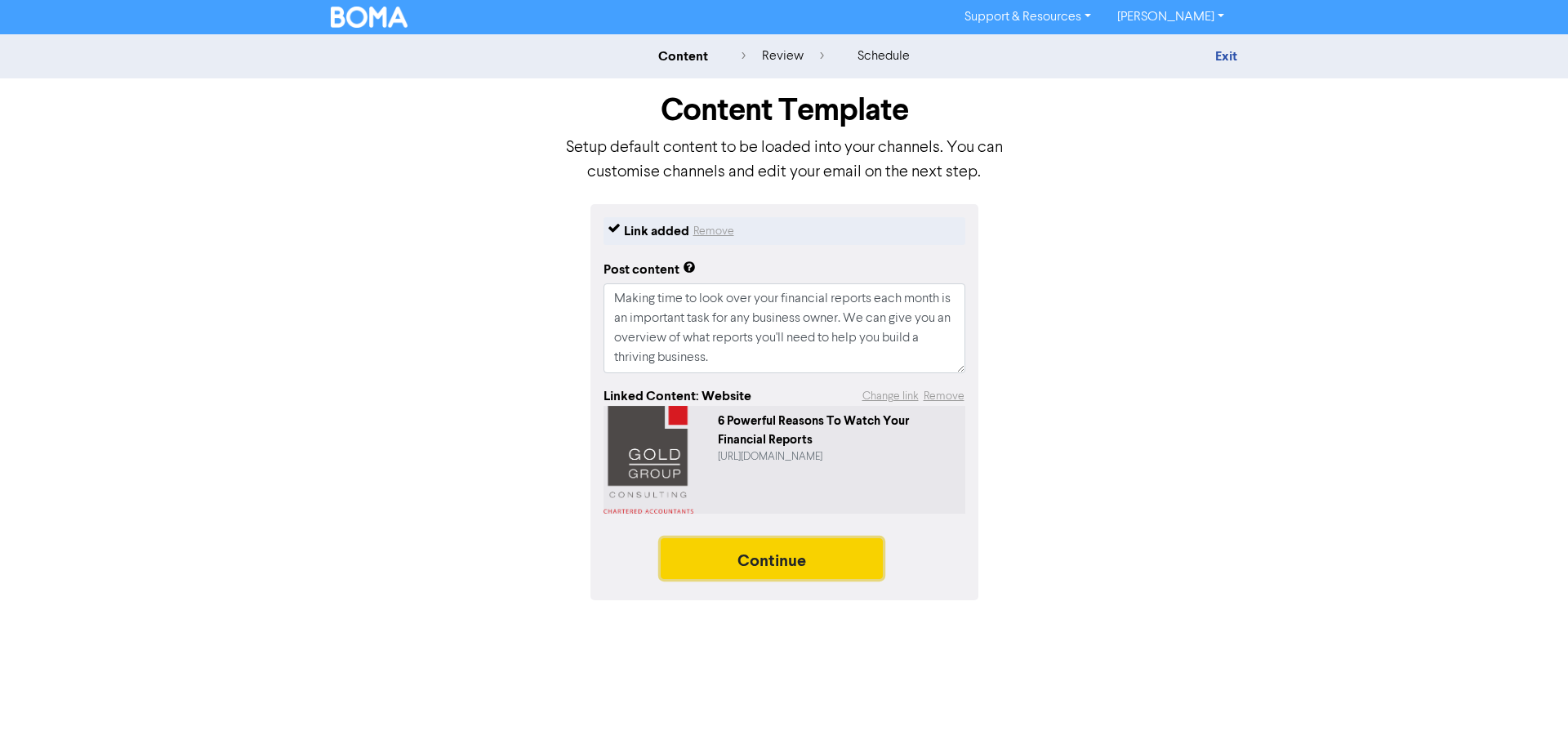
click at [786, 562] on button "Continue" at bounding box center [772, 558] width 223 height 41
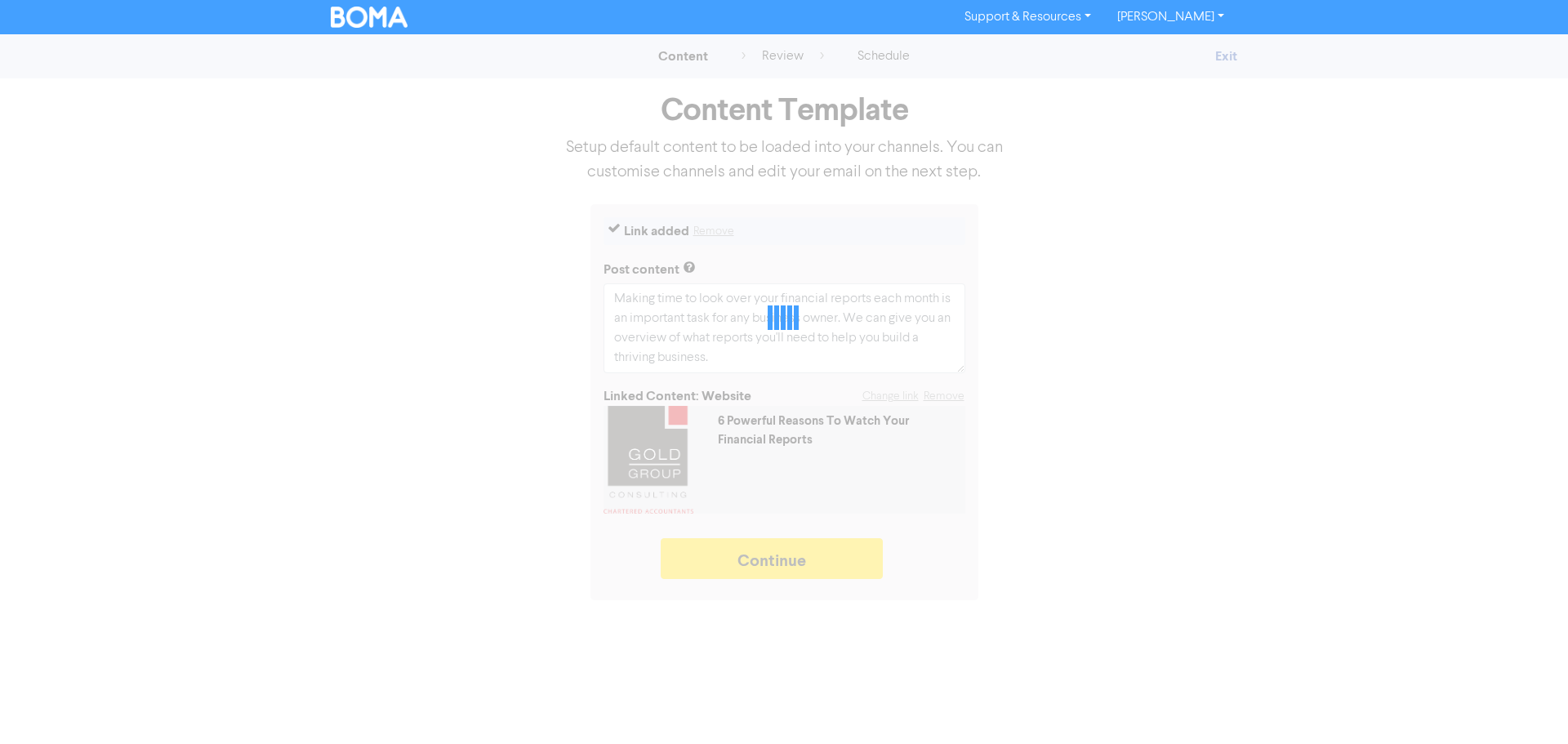
type textarea "x"
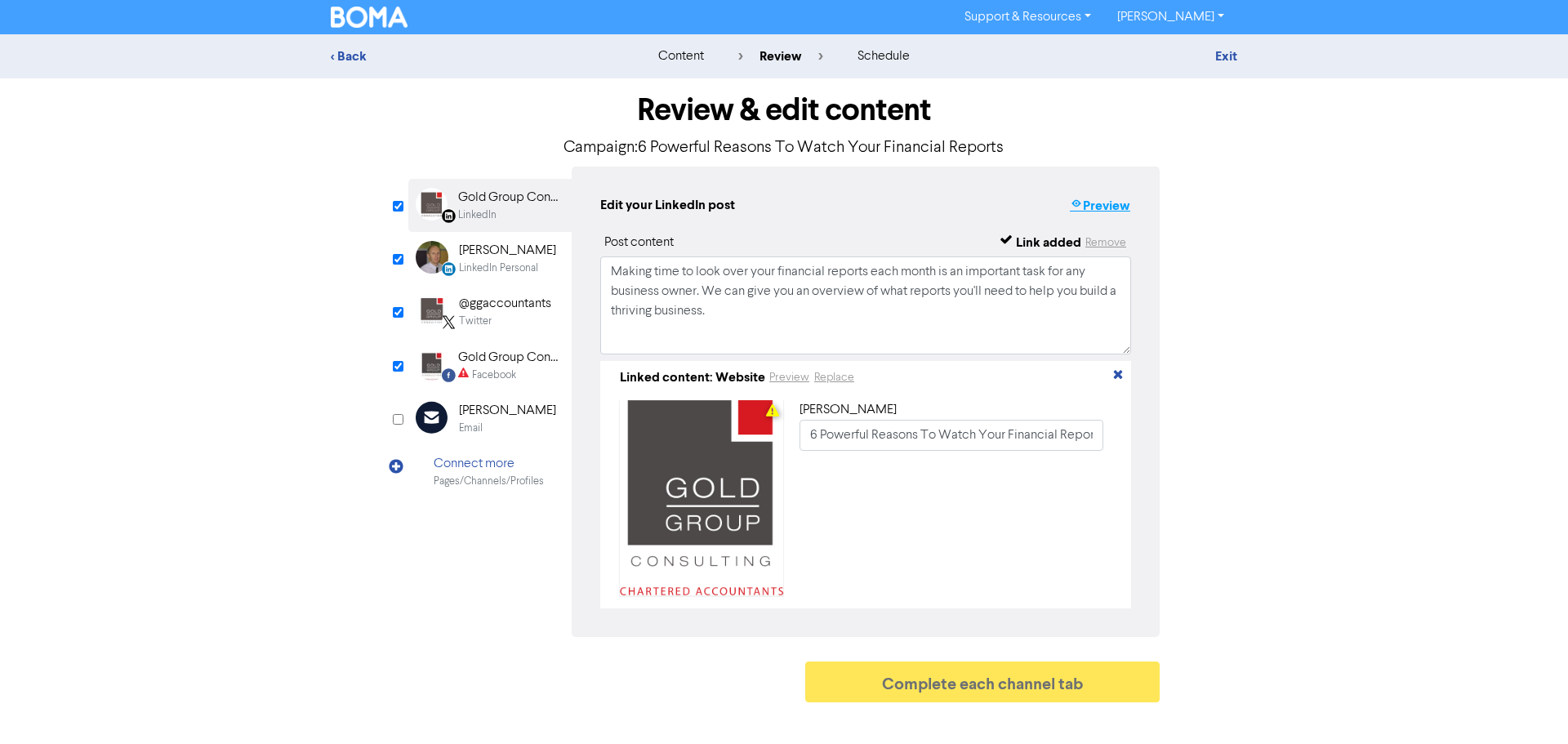
click at [1113, 204] on button "Preview" at bounding box center [1100, 206] width 62 height 22
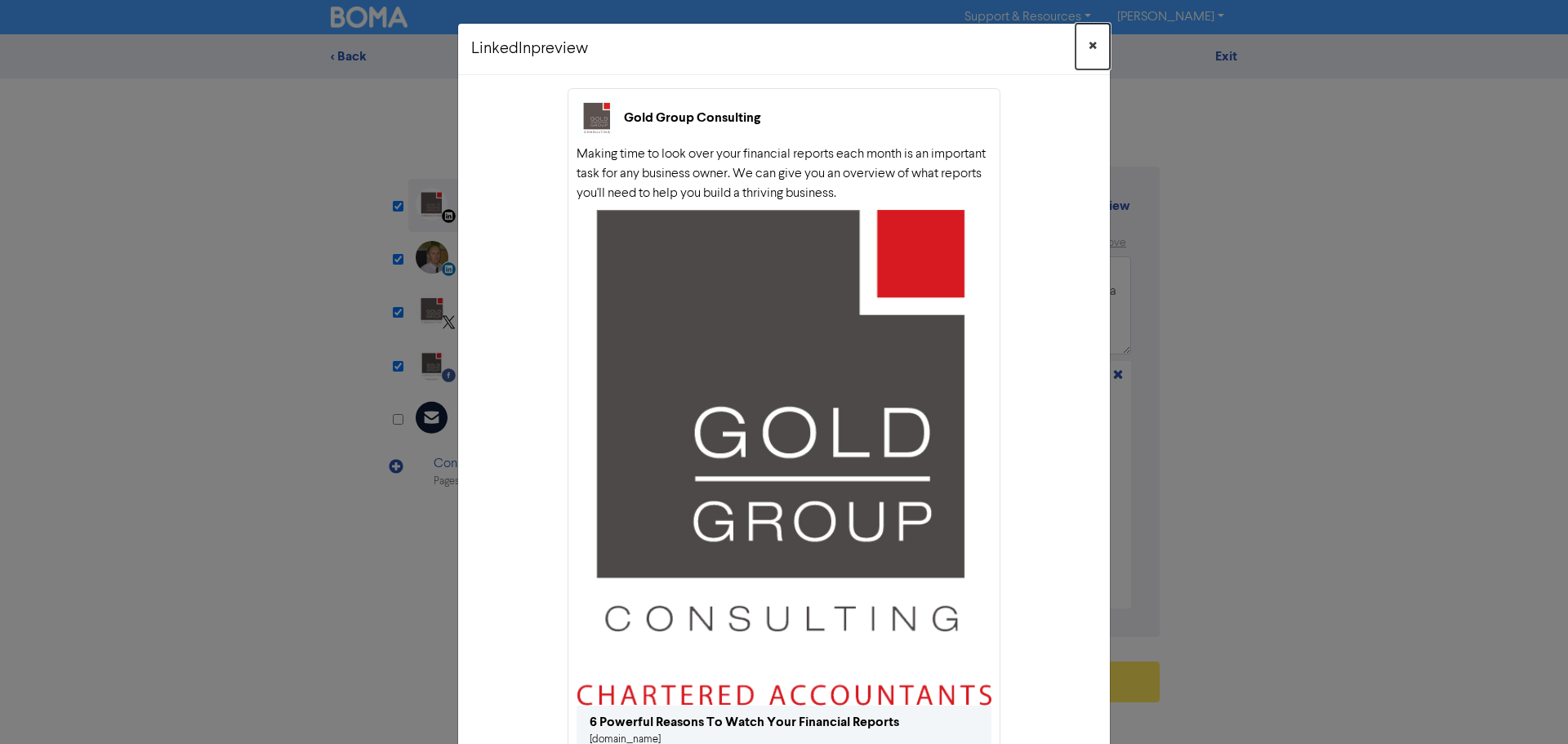
click at [1088, 38] on span "×" at bounding box center [1092, 46] width 8 height 25
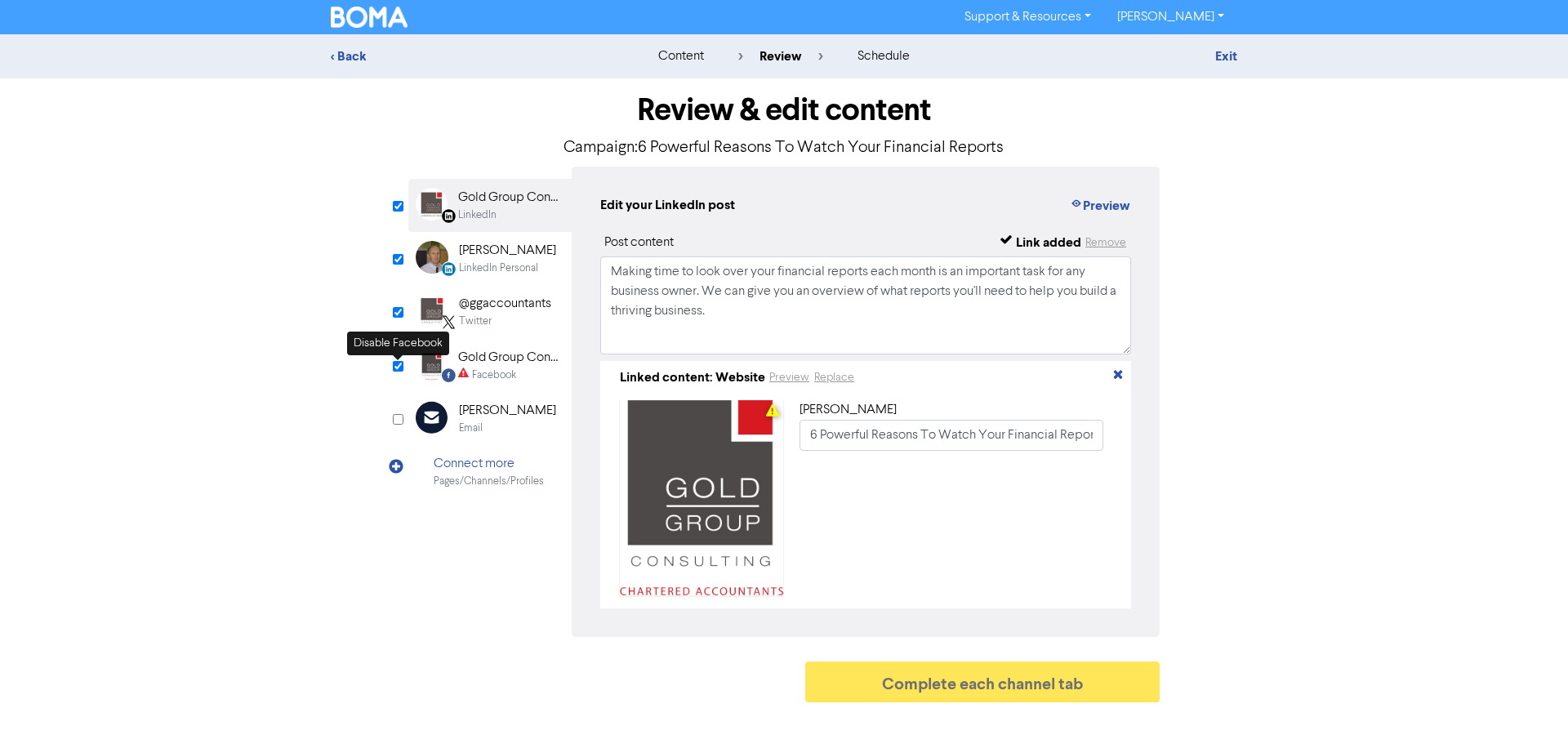
click at [396, 367] on input "checkbox" at bounding box center [398, 366] width 10 height 10
checkbox input "false"
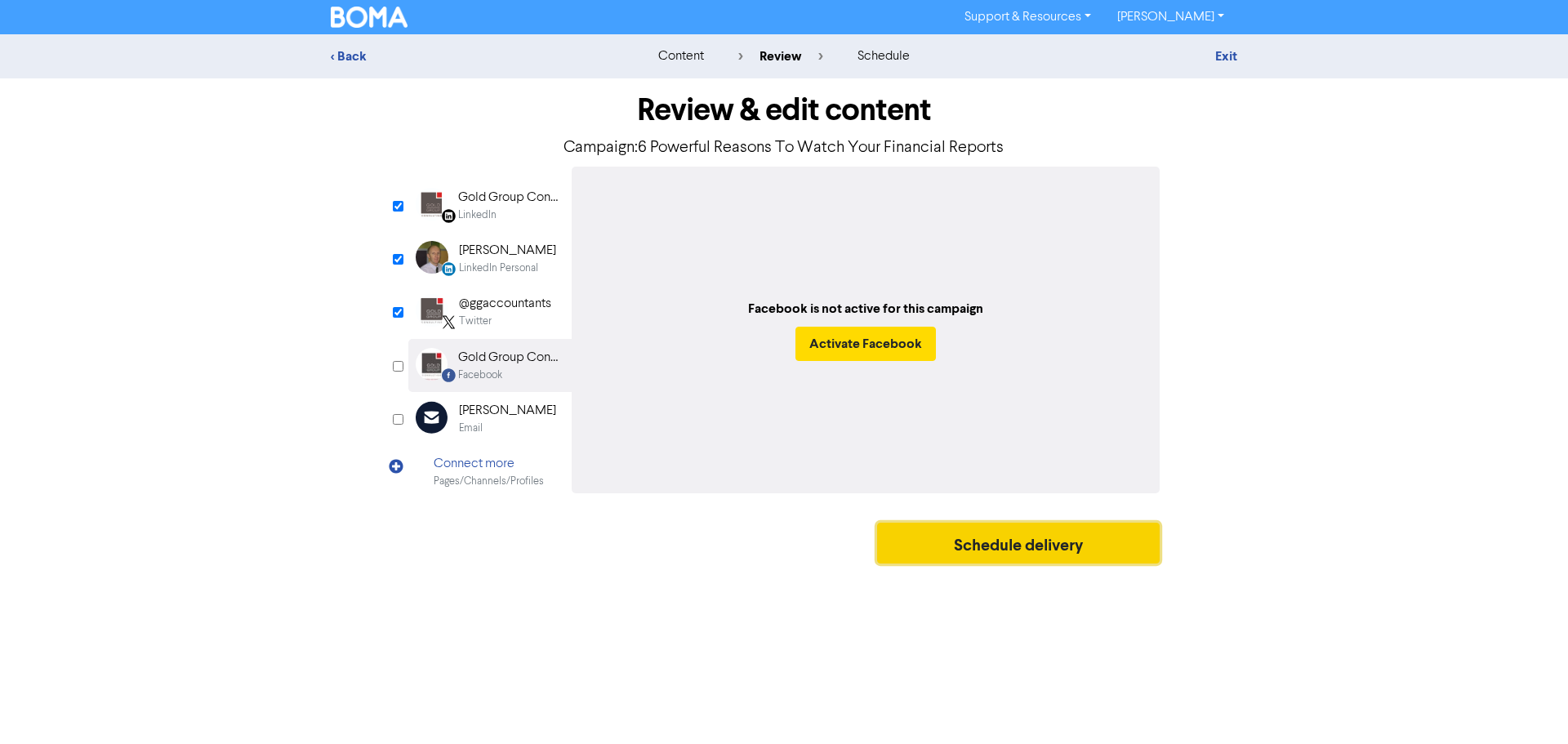
click at [993, 534] on button "Schedule delivery" at bounding box center [1018, 542] width 283 height 41
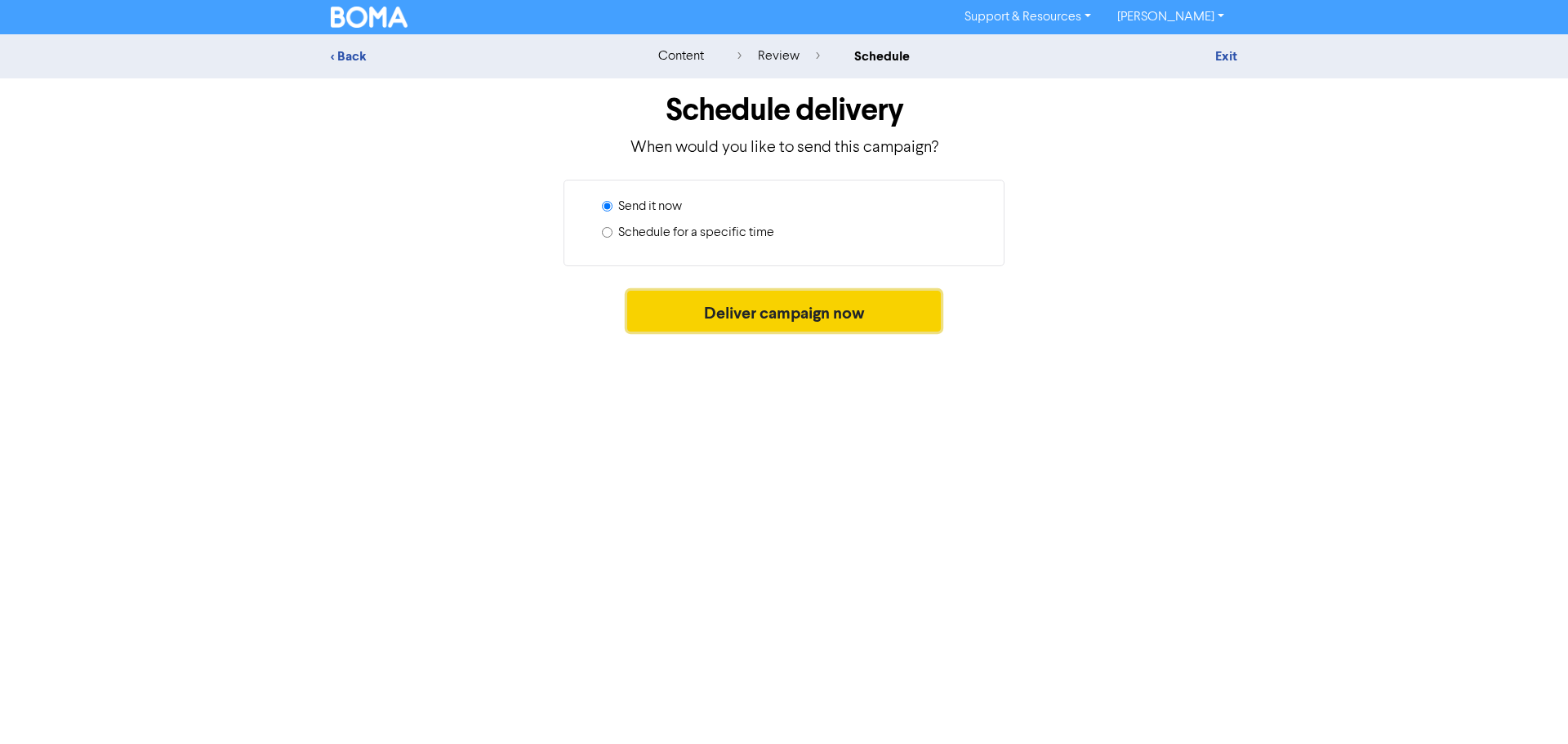
click at [769, 314] on button "Deliver campaign now" at bounding box center [784, 310] width 314 height 41
